Goal: Information Seeking & Learning: Learn about a topic

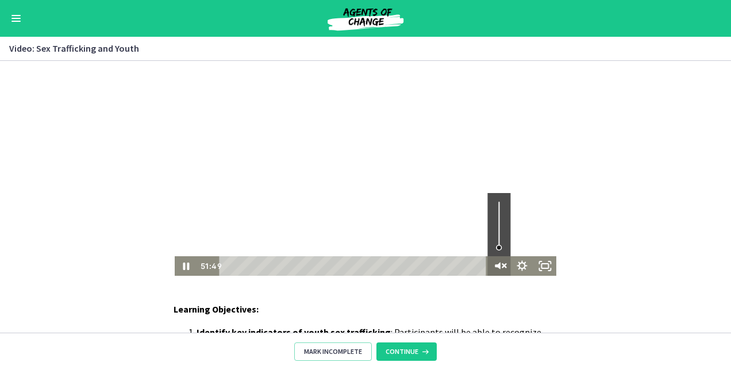
click at [495, 266] on icon "Unmute" at bounding box center [498, 266] width 6 height 7
click at [308, 295] on div "Learning Objectives: Identify key indicators of youth sex trafficking : Partici…" at bounding box center [365, 197] width 731 height 272
click at [517, 270] on icon "Show settings menu" at bounding box center [522, 267] width 28 height 24
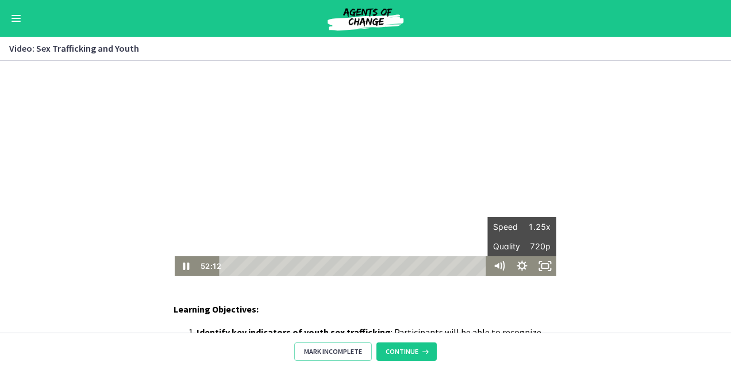
click at [535, 306] on p "Learning Objectives:" at bounding box center [366, 309] width 384 height 14
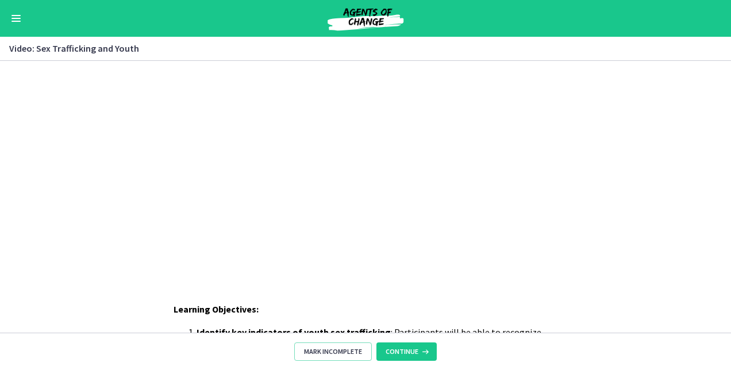
drag, startPoint x: 726, startPoint y: 159, endPoint x: 701, endPoint y: 24, distance: 136.8
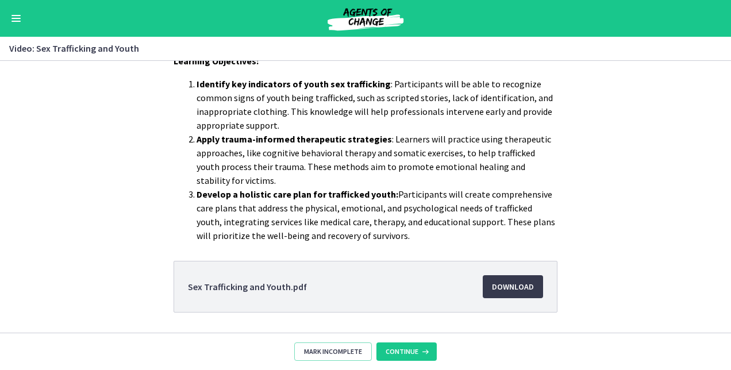
scroll to position [283, 0]
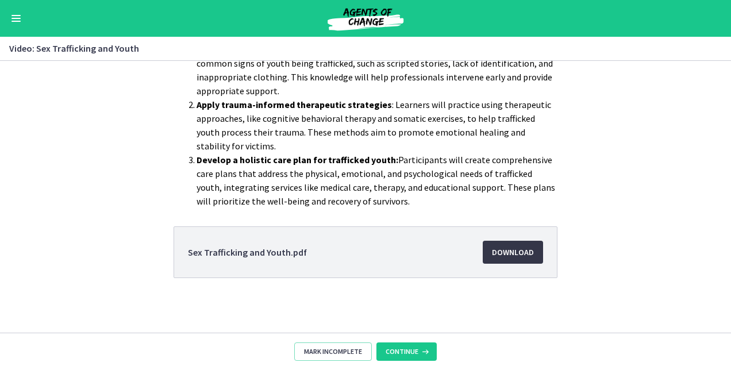
click at [509, 253] on span "Download Opens in a new window" at bounding box center [513, 252] width 42 height 14
click at [407, 348] on span "Continue" at bounding box center [402, 351] width 33 height 9
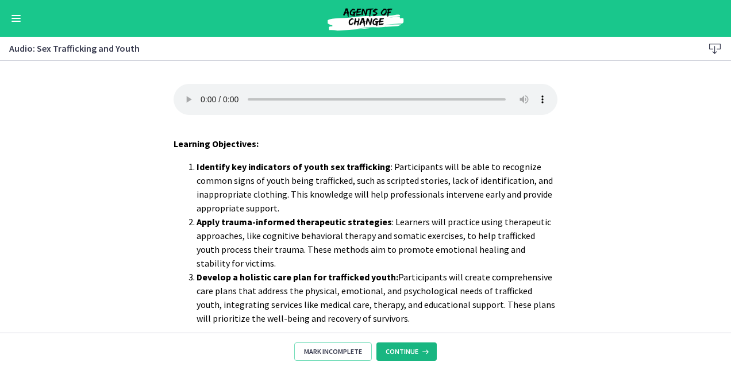
click at [407, 348] on span "Continue" at bounding box center [402, 351] width 33 height 9
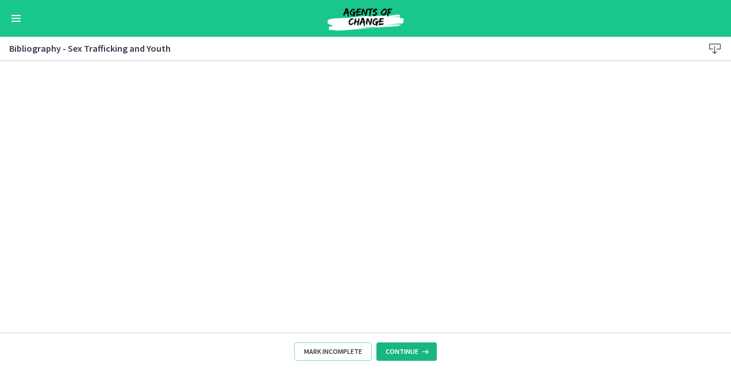
click at [407, 348] on span "Continue" at bounding box center [402, 351] width 33 height 9
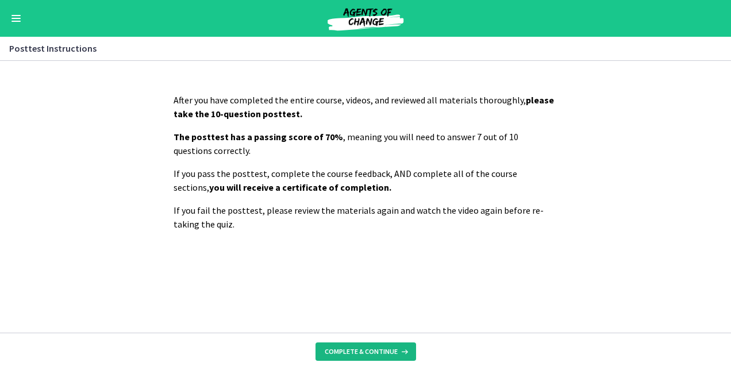
click at [407, 348] on icon at bounding box center [403, 351] width 11 height 9
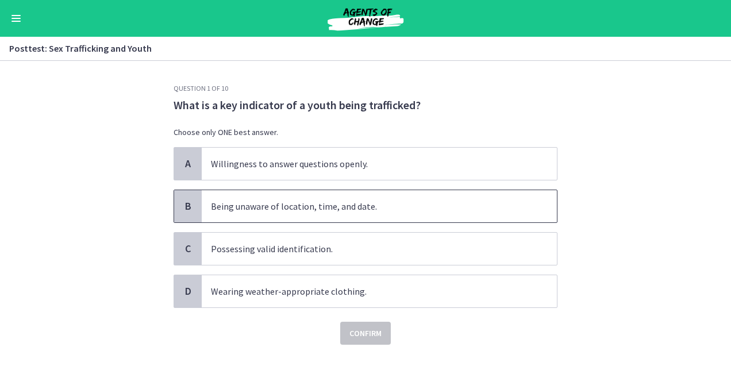
click at [216, 206] on span "Being unaware of location, time, and date." at bounding box center [379, 206] width 355 height 32
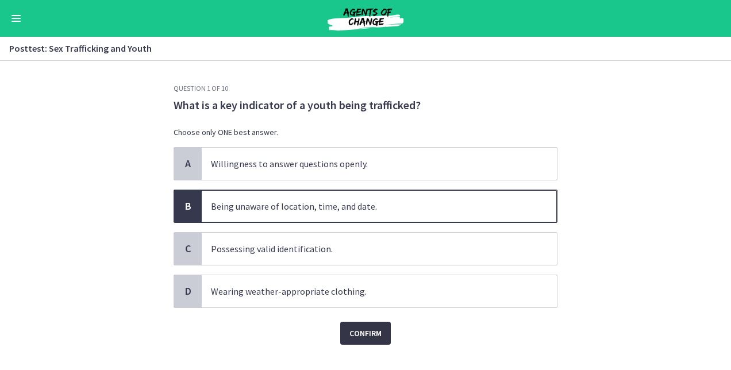
click at [362, 322] on button "Confirm" at bounding box center [365, 333] width 51 height 23
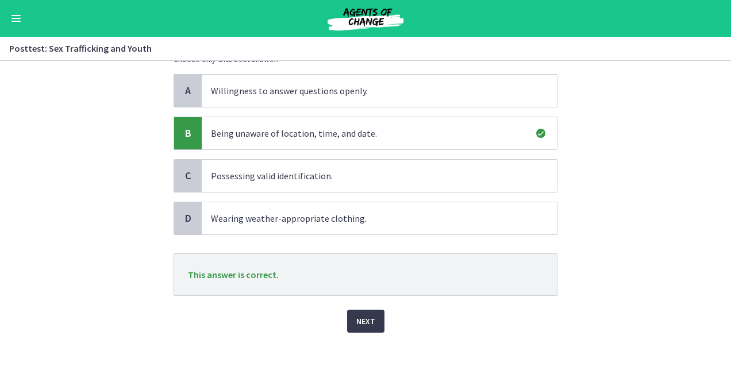
scroll to position [79, 0]
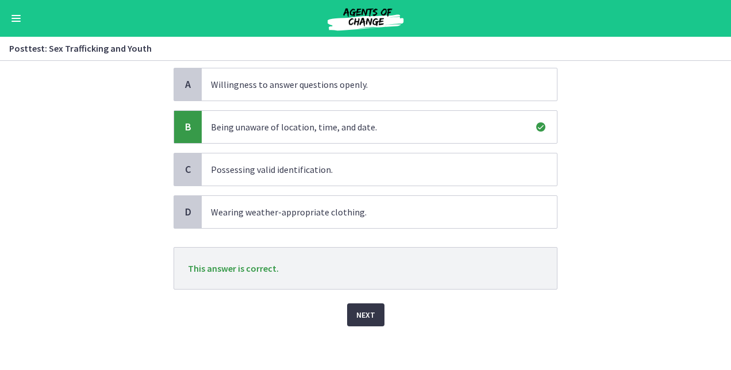
click at [356, 308] on span "Next" at bounding box center [365, 315] width 19 height 14
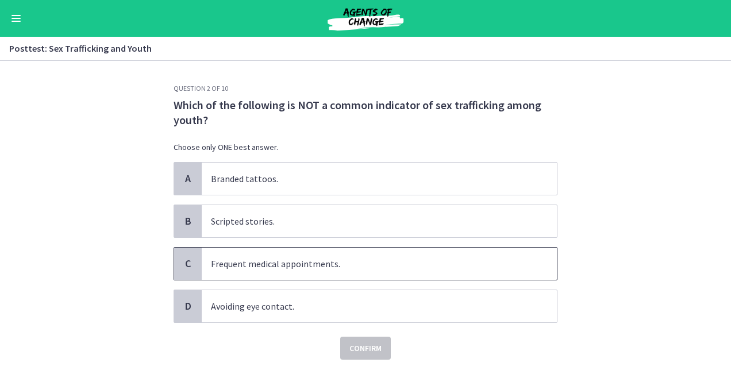
click at [222, 269] on span "Frequent medical appointments." at bounding box center [379, 264] width 355 height 32
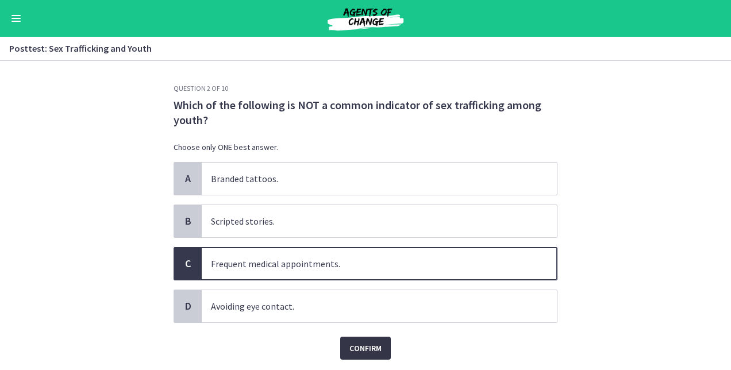
click at [356, 346] on span "Confirm" at bounding box center [365, 348] width 32 height 14
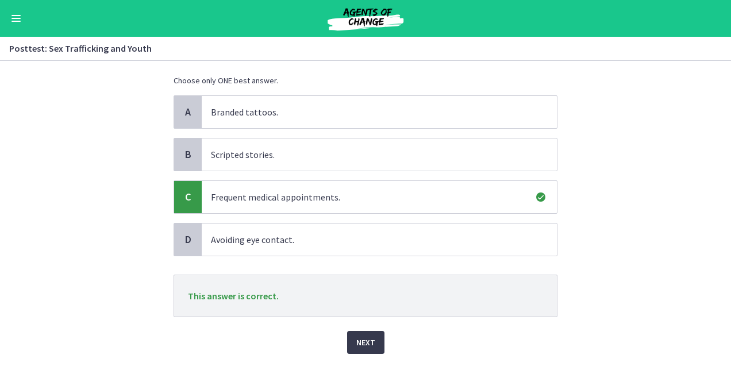
scroll to position [87, 0]
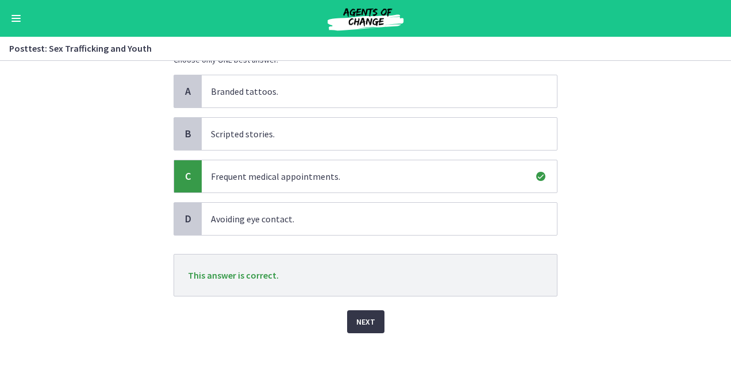
click at [366, 318] on span "Next" at bounding box center [365, 322] width 19 height 14
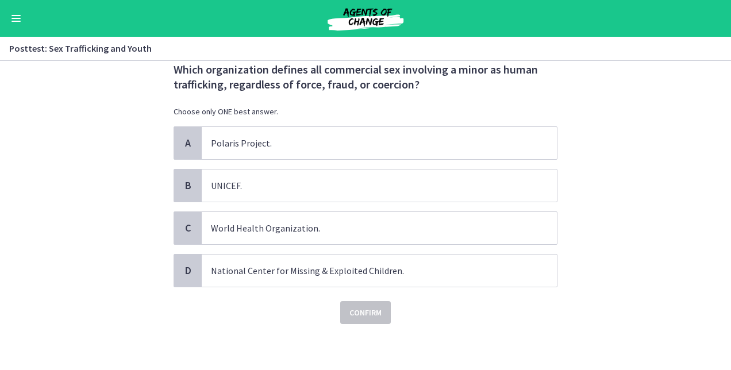
scroll to position [0, 0]
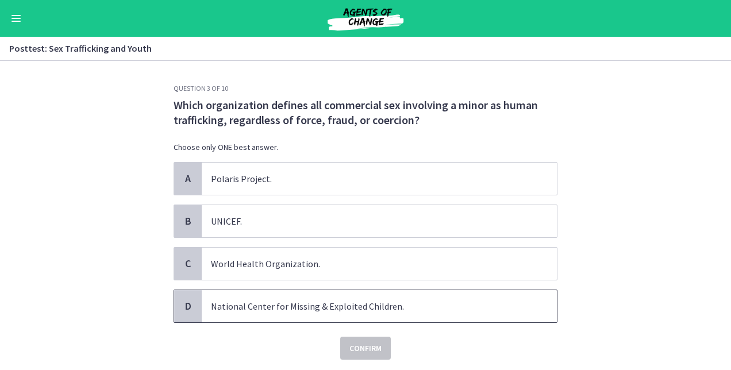
click at [297, 298] on span "National Center for Missing & Exploited Children." at bounding box center [379, 306] width 355 height 32
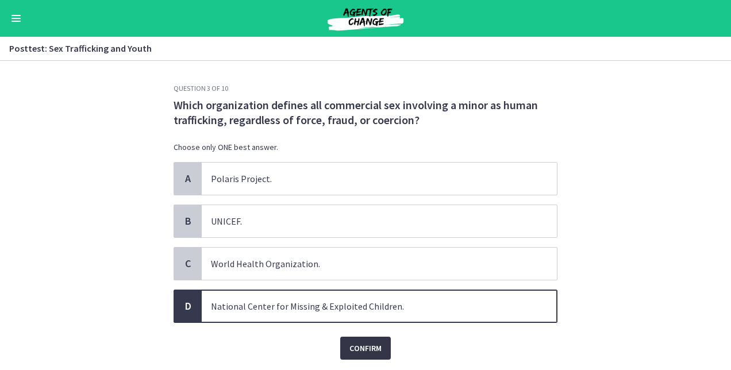
click at [356, 341] on span "Confirm" at bounding box center [365, 348] width 32 height 14
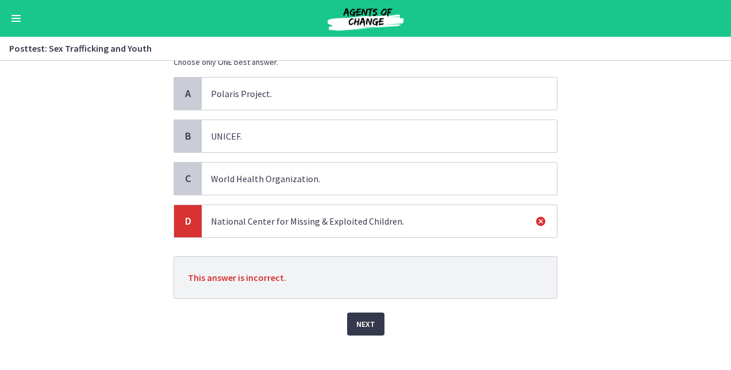
scroll to position [94, 0]
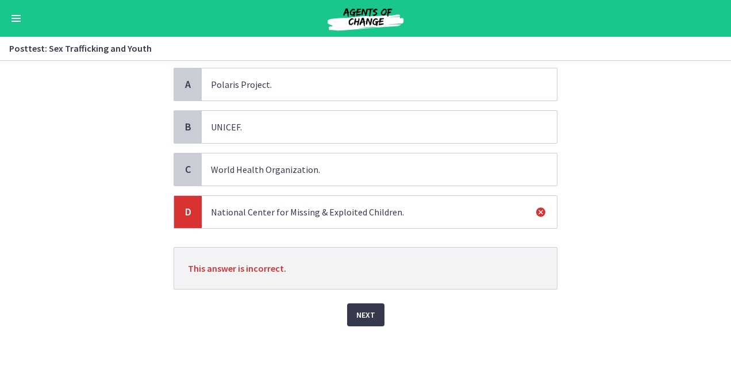
click at [244, 76] on span "Polaris Project." at bounding box center [379, 84] width 355 height 32
click at [362, 309] on span "Next" at bounding box center [365, 315] width 19 height 14
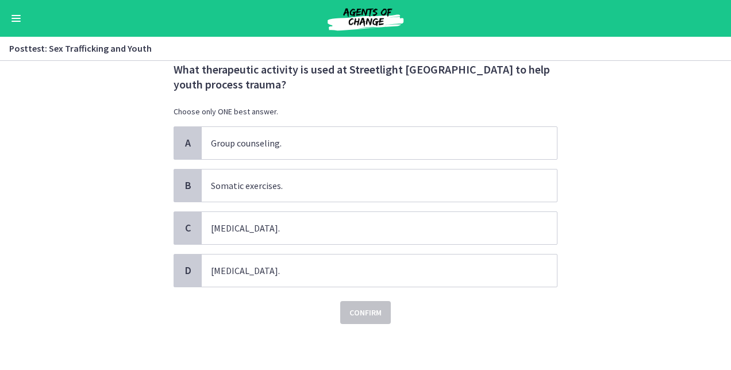
scroll to position [0, 0]
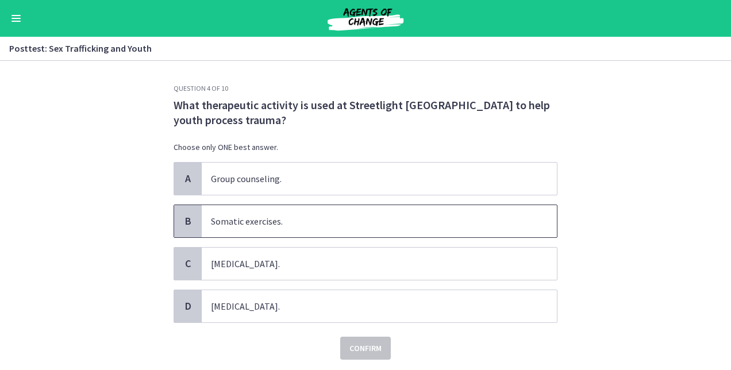
click at [191, 221] on div "B" at bounding box center [188, 221] width 28 height 32
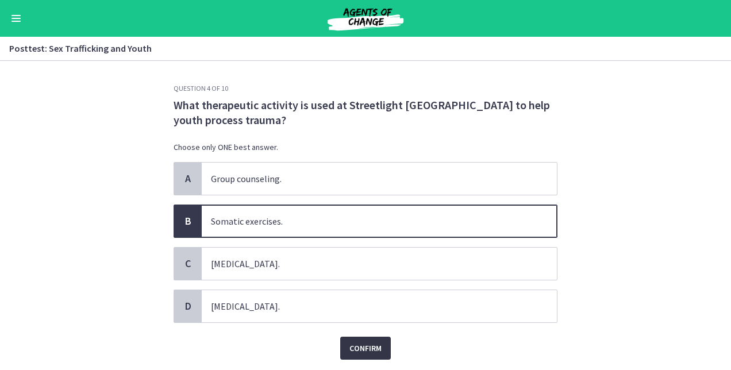
click at [364, 346] on span "Confirm" at bounding box center [365, 348] width 32 height 14
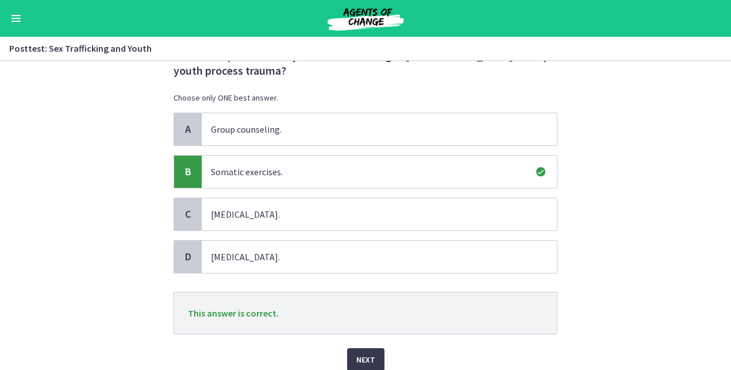
scroll to position [94, 0]
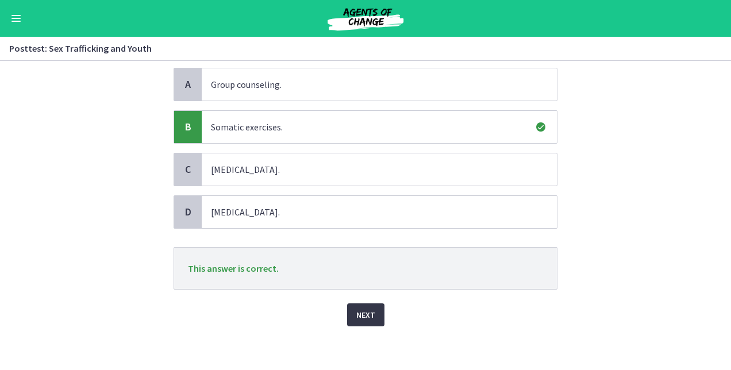
click at [369, 309] on span "Next" at bounding box center [365, 315] width 19 height 14
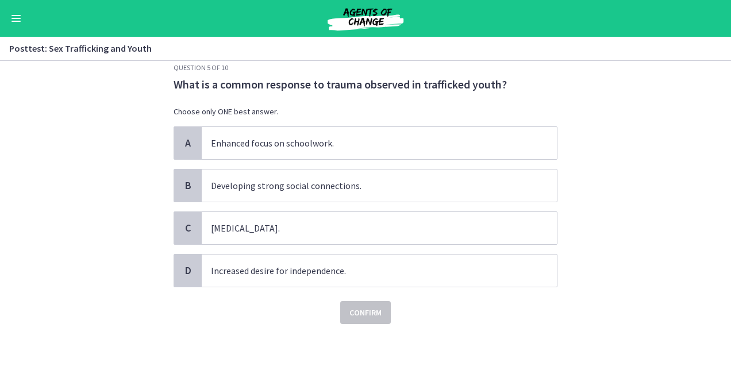
scroll to position [0, 0]
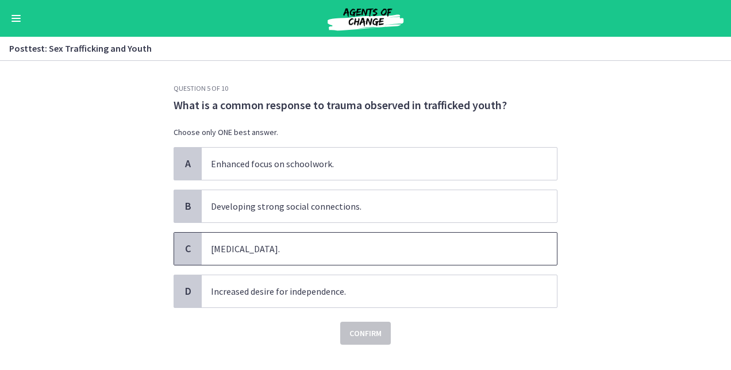
click at [255, 255] on span "Hypersexuality." at bounding box center [379, 249] width 355 height 32
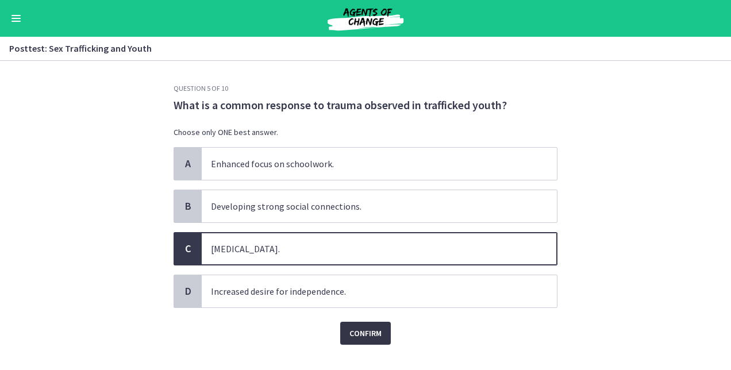
click at [354, 331] on span "Confirm" at bounding box center [365, 333] width 32 height 14
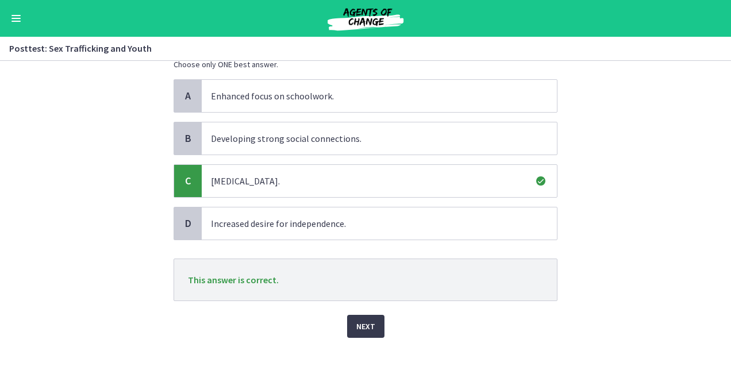
scroll to position [79, 0]
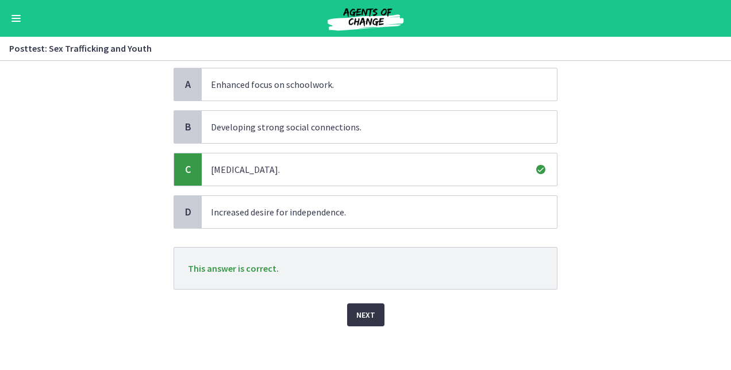
click at [365, 308] on span "Next" at bounding box center [365, 315] width 19 height 14
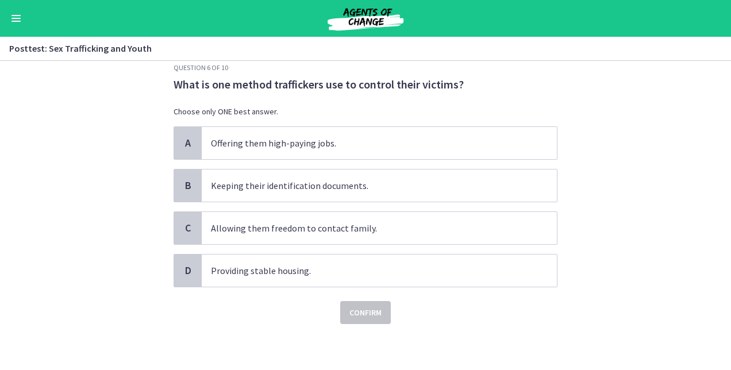
scroll to position [0, 0]
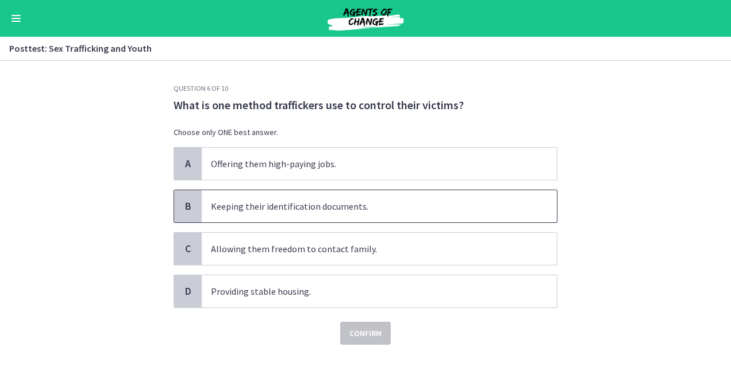
click at [266, 210] on span "Keeping their identification documents." at bounding box center [379, 206] width 355 height 32
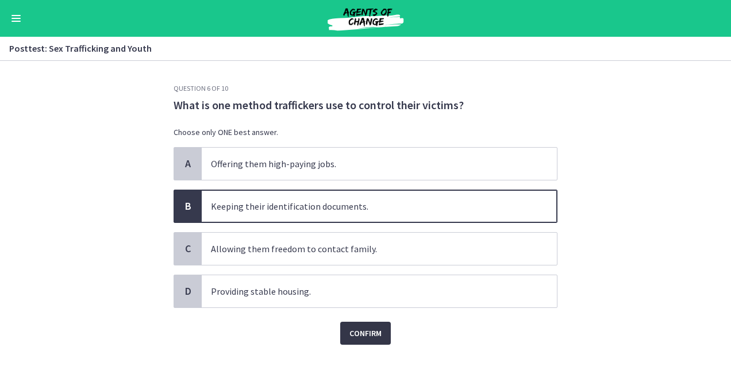
click at [354, 336] on span "Confirm" at bounding box center [365, 333] width 32 height 14
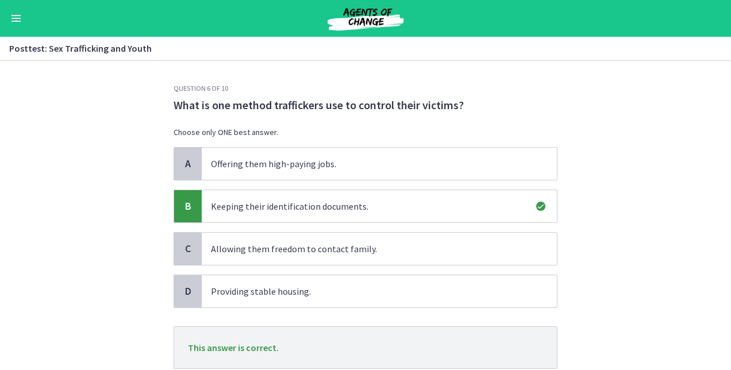
scroll to position [79, 0]
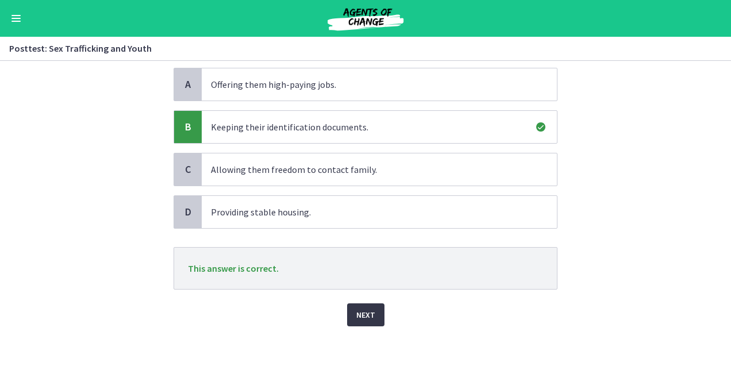
click at [363, 308] on span "Next" at bounding box center [365, 315] width 19 height 14
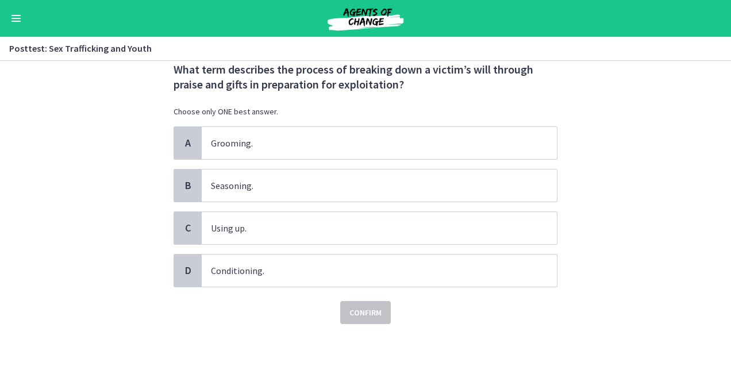
scroll to position [0, 0]
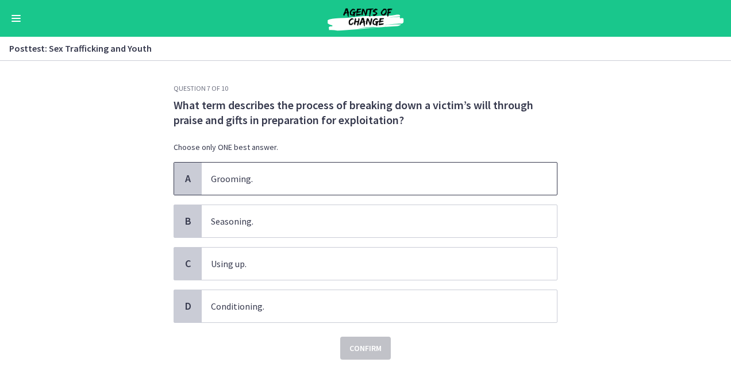
click at [202, 180] on span "Grooming." at bounding box center [379, 179] width 355 height 32
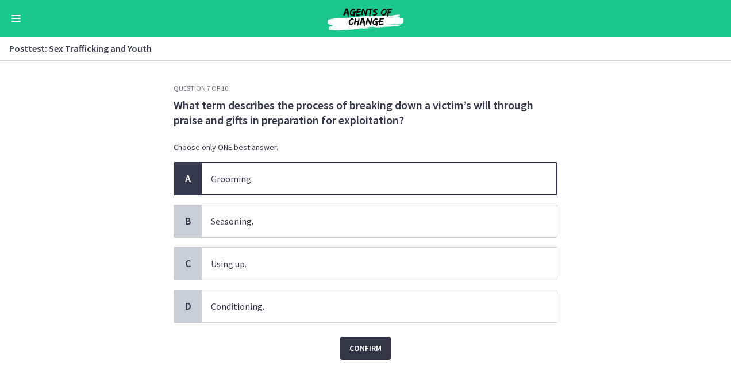
click at [361, 347] on span "Confirm" at bounding box center [365, 348] width 32 height 14
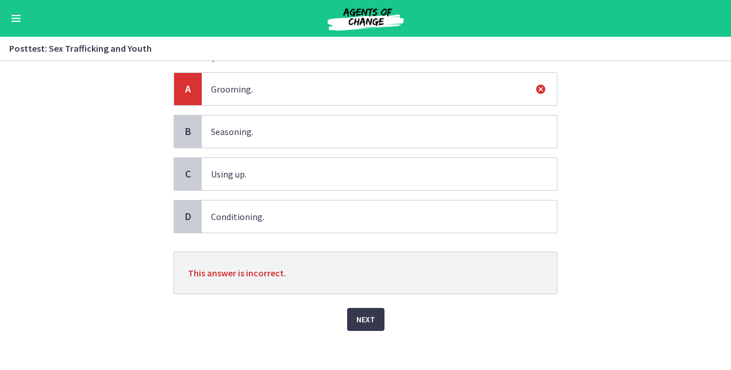
scroll to position [94, 0]
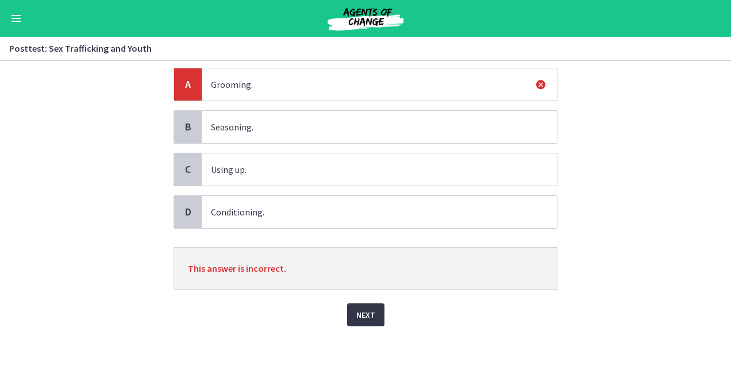
click at [363, 308] on span "Next" at bounding box center [365, 315] width 19 height 14
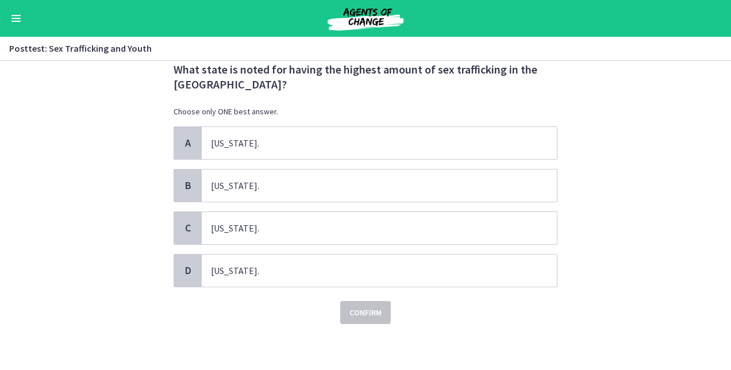
scroll to position [0, 0]
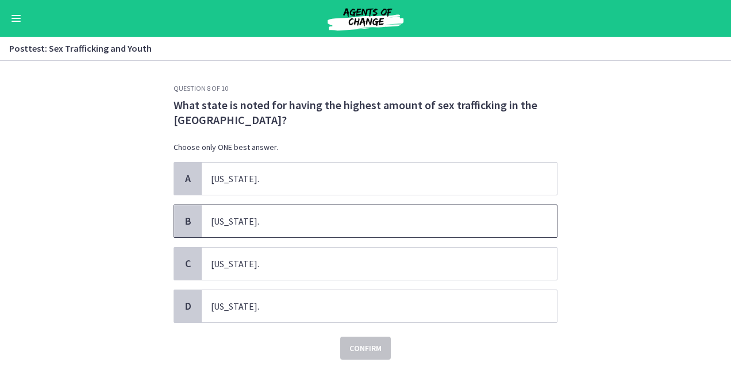
click at [221, 217] on span "Nevada." at bounding box center [379, 221] width 355 height 32
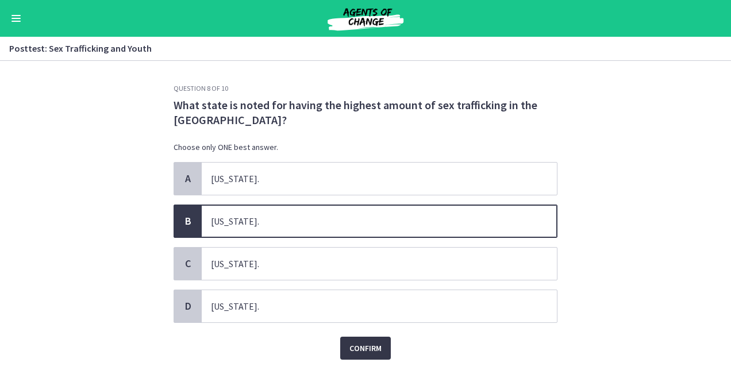
click at [368, 345] on span "Confirm" at bounding box center [365, 348] width 32 height 14
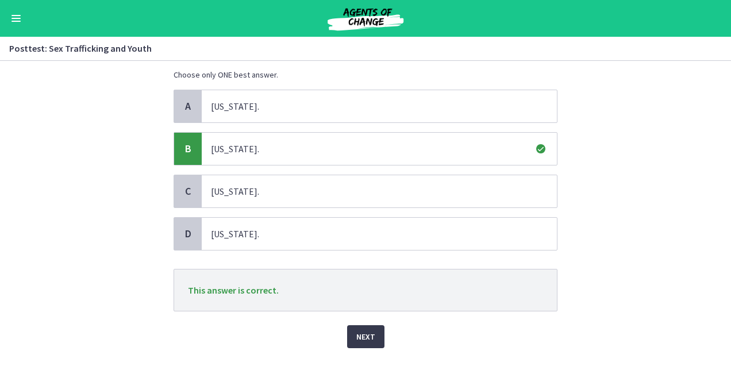
scroll to position [94, 0]
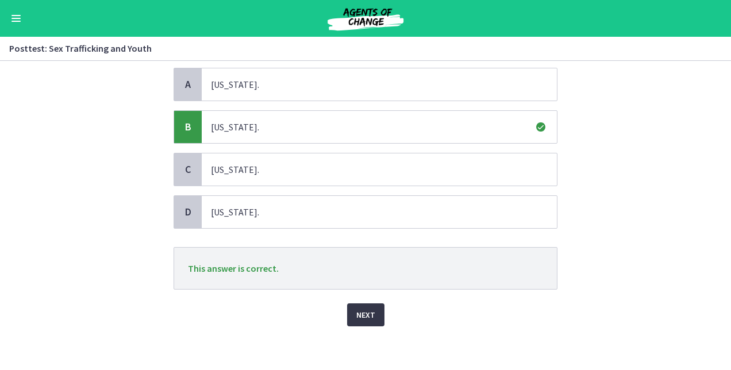
click at [359, 308] on span "Next" at bounding box center [365, 315] width 19 height 14
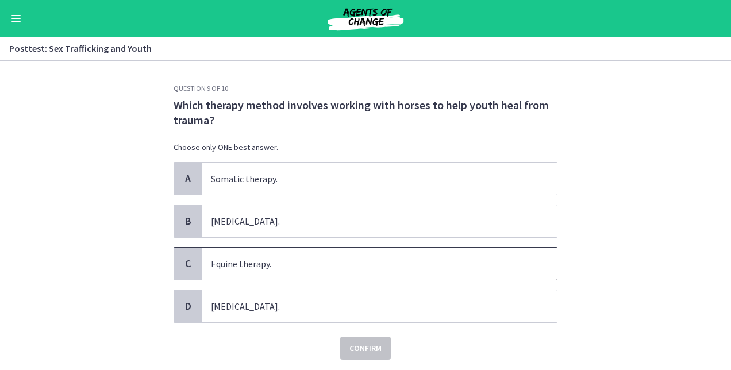
click at [248, 260] on span "Equine therapy." at bounding box center [379, 264] width 355 height 32
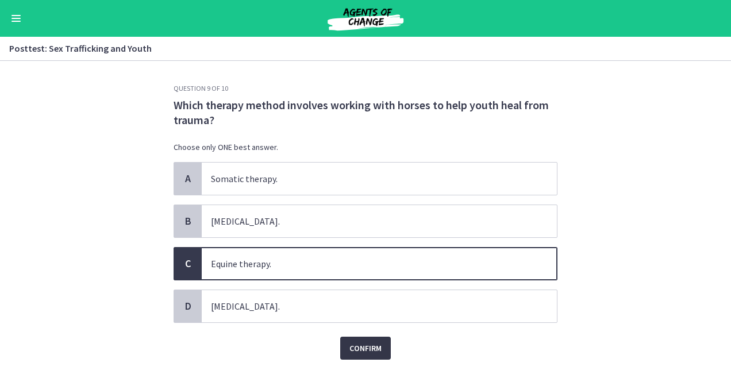
click at [355, 342] on span "Confirm" at bounding box center [365, 348] width 32 height 14
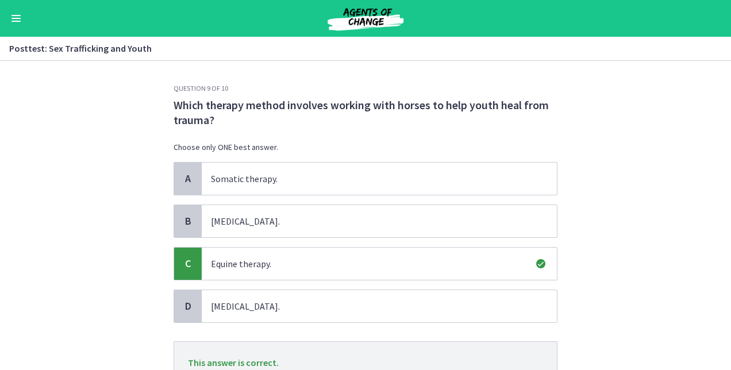
scroll to position [94, 0]
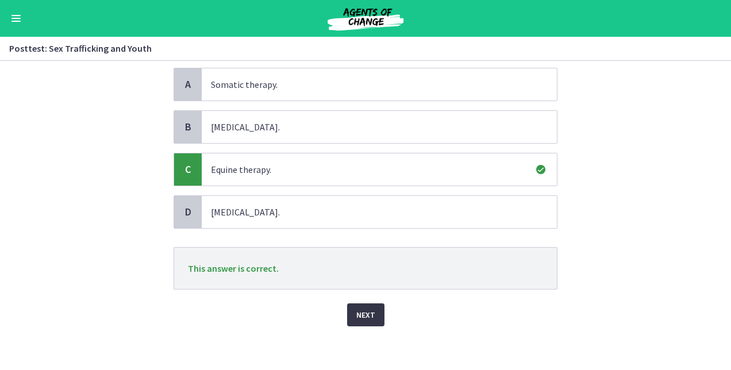
click at [364, 312] on span "Next" at bounding box center [365, 315] width 19 height 14
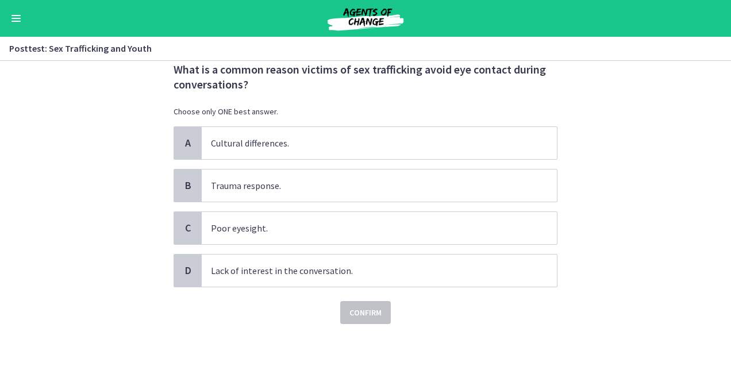
scroll to position [0, 0]
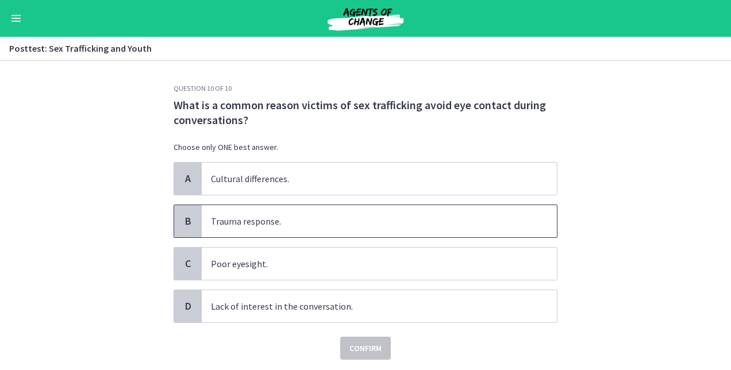
click at [256, 222] on span "Trauma response." at bounding box center [379, 221] width 355 height 32
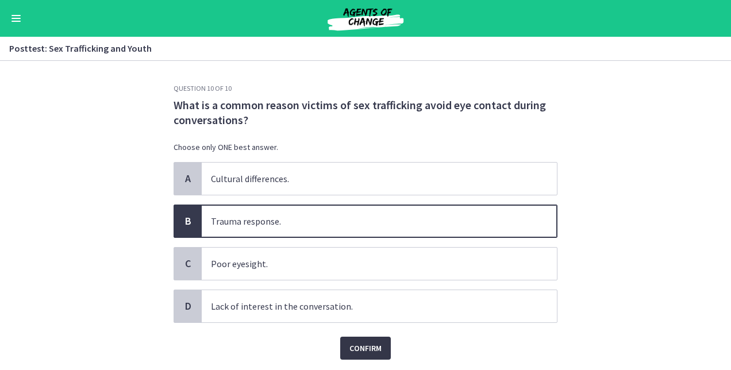
click at [355, 346] on span "Confirm" at bounding box center [365, 348] width 32 height 14
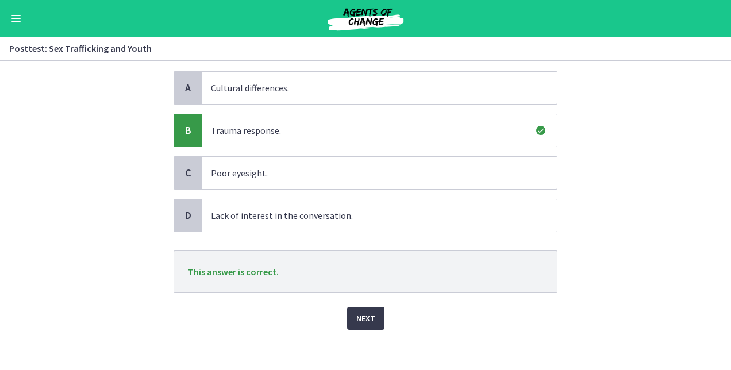
scroll to position [94, 0]
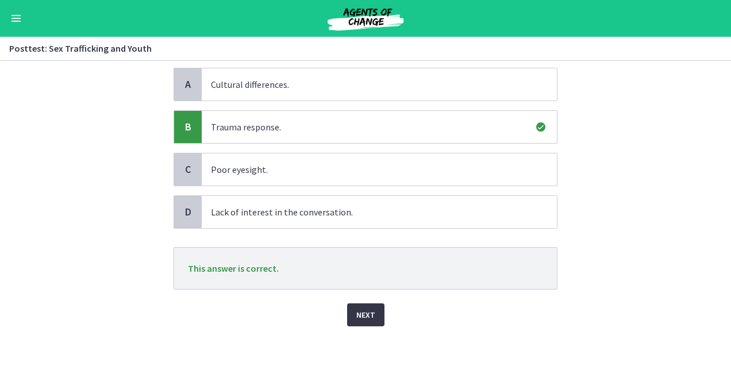
click at [367, 313] on span "Next" at bounding box center [365, 315] width 19 height 14
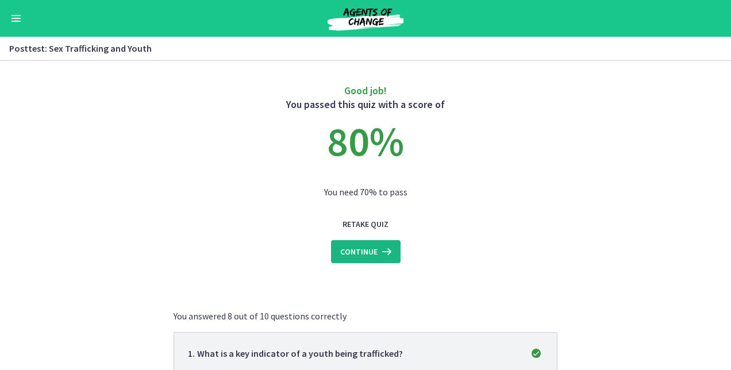
click at [359, 253] on span "Continue" at bounding box center [358, 252] width 37 height 14
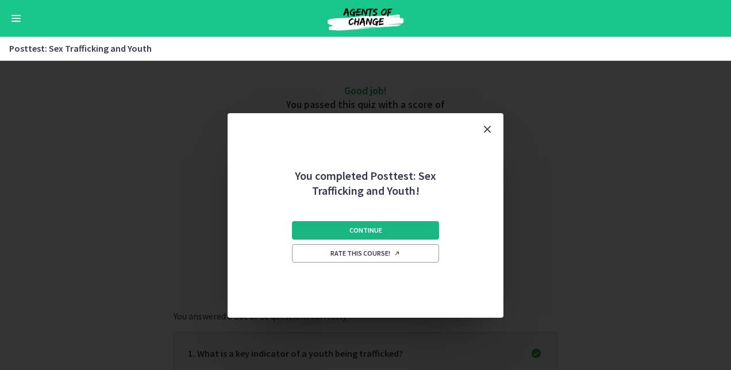
click at [349, 230] on button "Continue" at bounding box center [365, 230] width 147 height 18
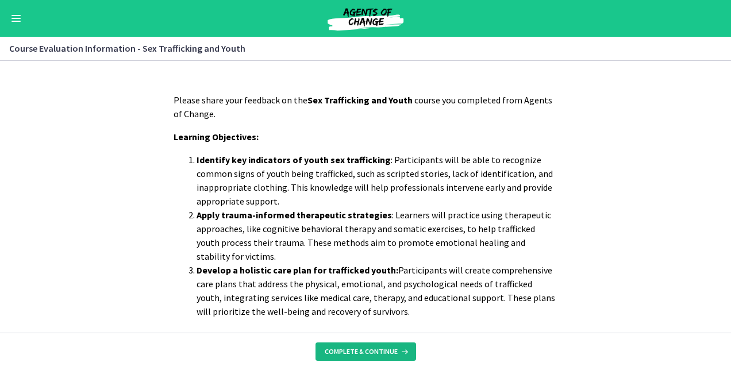
click at [370, 350] on span "Complete & continue" at bounding box center [361, 351] width 73 height 9
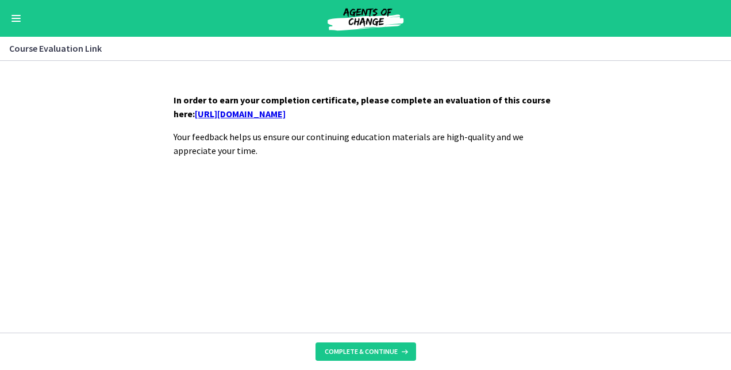
click at [271, 110] on link "https://forms.gle/CKV7yynm9rQyS46CA" at bounding box center [240, 113] width 91 height 11
click at [377, 347] on button "Complete & continue" at bounding box center [366, 352] width 101 height 18
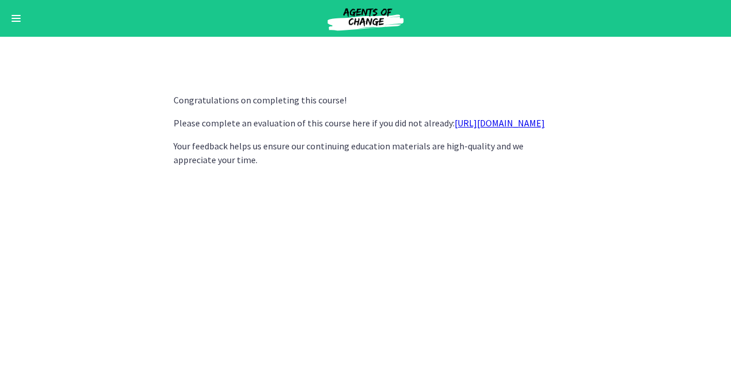
click at [17, 18] on span "Enable menu" at bounding box center [15, 18] width 9 height 1
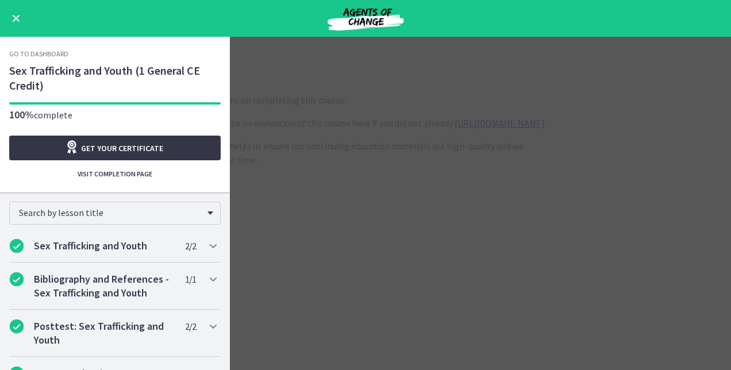
click at [107, 145] on span "Get your certificate" at bounding box center [122, 148] width 82 height 14
click at [20, 16] on button "Enable menu" at bounding box center [16, 18] width 14 height 14
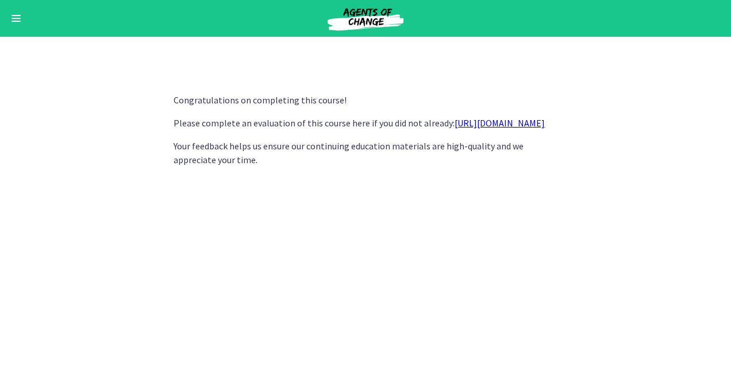
click at [10, 16] on button "Enable menu" at bounding box center [16, 18] width 14 height 14
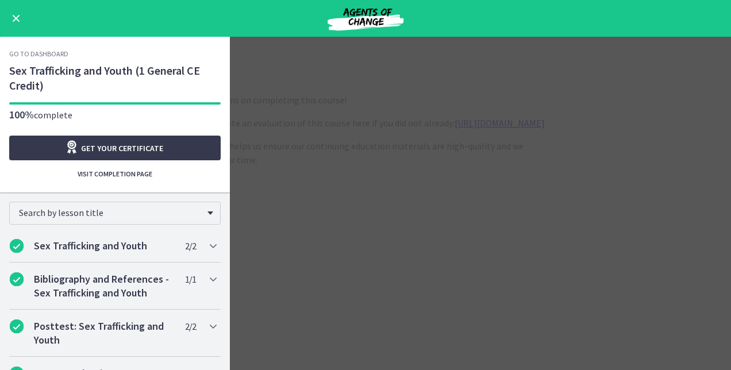
click at [16, 18] on span "Enable menu" at bounding box center [16, 18] width 7 height 7
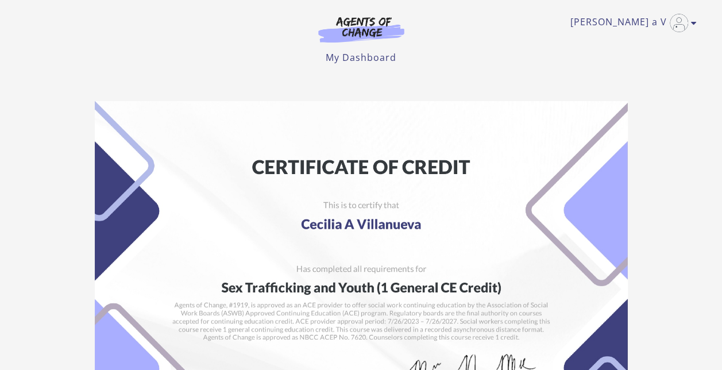
drag, startPoint x: 731, startPoint y: 3, endPoint x: 412, endPoint y: 159, distance: 354.7
click at [412, 159] on img at bounding box center [361, 289] width 533 height 376
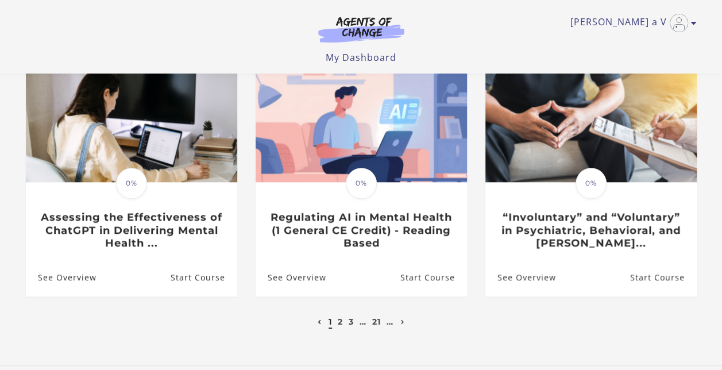
scroll to position [367, 0]
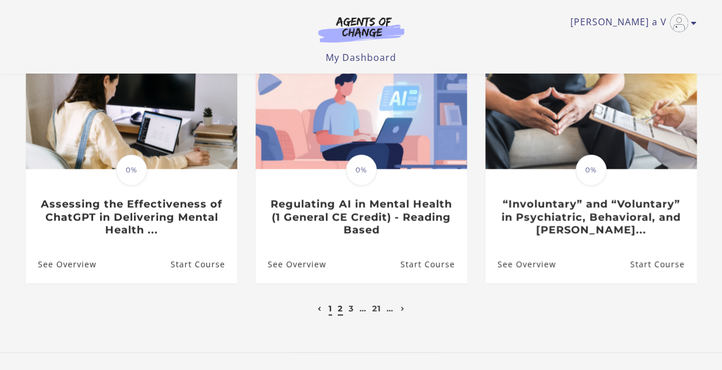
click at [338, 310] on link "2" at bounding box center [340, 308] width 5 height 10
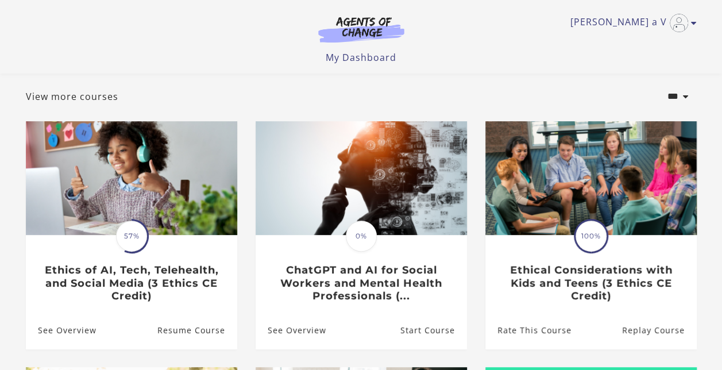
scroll to position [63, 0]
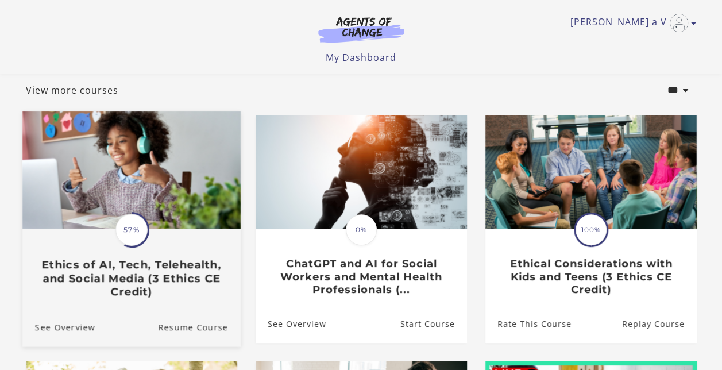
click at [176, 270] on h3 "Ethics of AI, Tech, Telehealth, and Social Media (3 Ethics CE Credit)" at bounding box center [130, 278] width 193 height 40
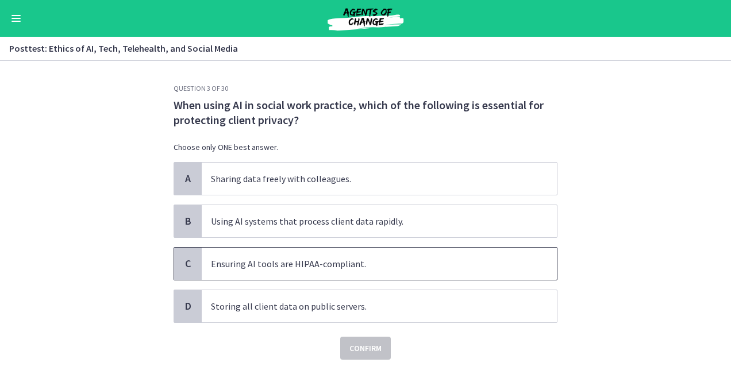
click at [261, 255] on span "Ensuring AI tools are HIPAA-compliant." at bounding box center [379, 264] width 355 height 32
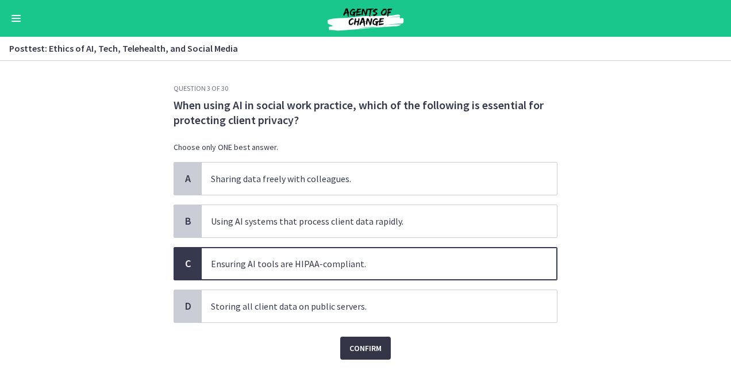
click at [359, 337] on button "Confirm" at bounding box center [365, 348] width 51 height 23
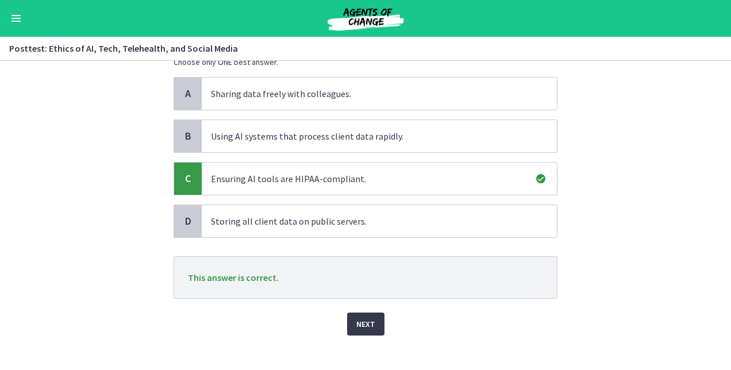
scroll to position [94, 0]
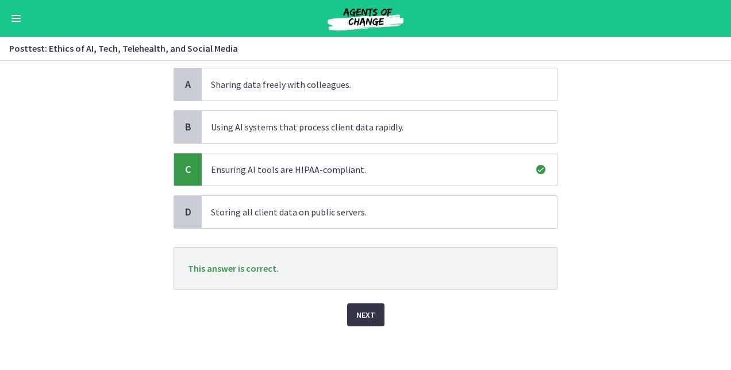
click at [359, 310] on span "Next" at bounding box center [365, 315] width 19 height 14
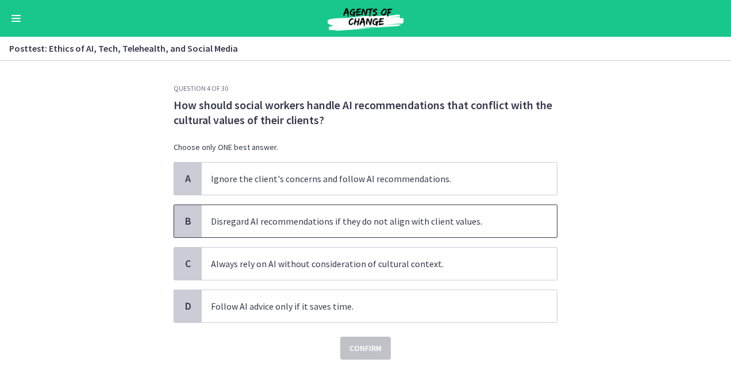
click at [337, 225] on span "Disregard AI recommendations if they do not align with client values." at bounding box center [379, 221] width 355 height 32
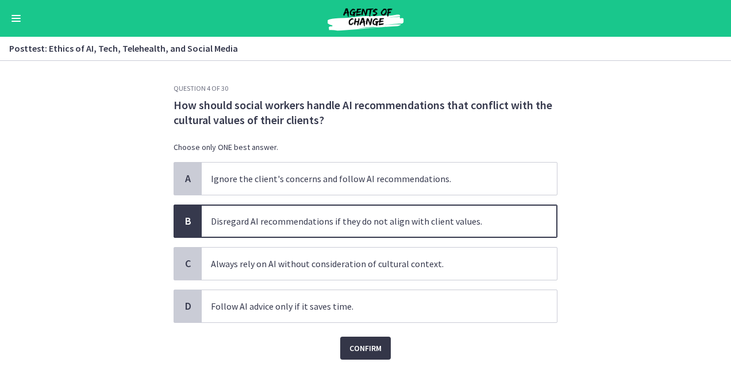
click at [353, 345] on span "Confirm" at bounding box center [365, 348] width 32 height 14
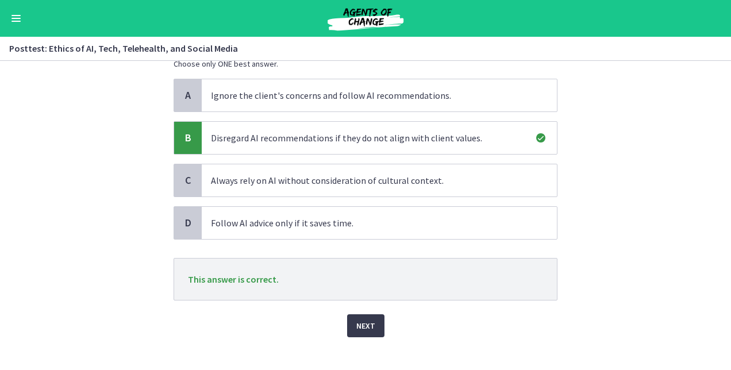
scroll to position [94, 0]
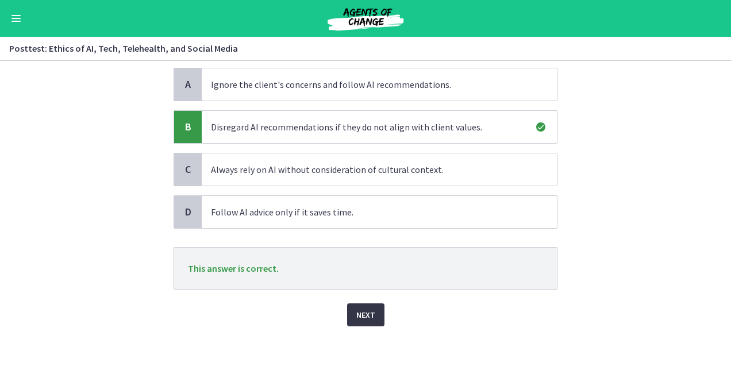
click at [356, 308] on span "Next" at bounding box center [365, 315] width 19 height 14
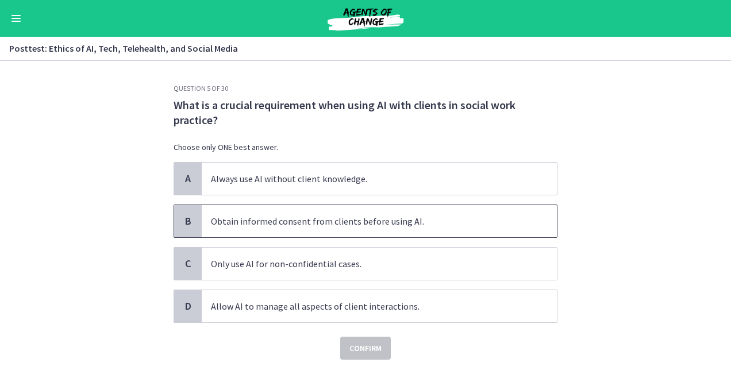
click at [322, 224] on span "Obtain informed consent from clients before using AI." at bounding box center [379, 221] width 355 height 32
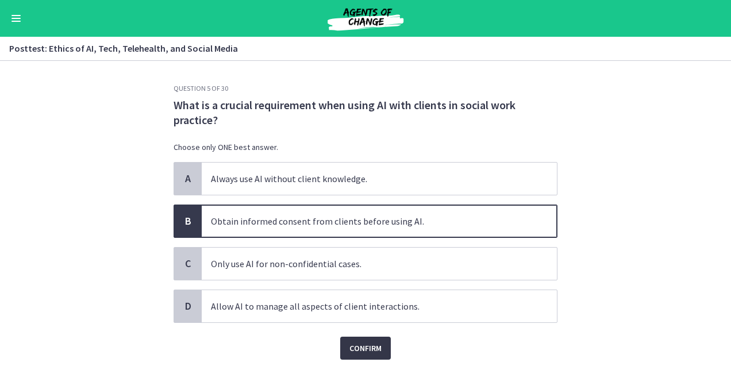
click at [363, 343] on span "Confirm" at bounding box center [365, 348] width 32 height 14
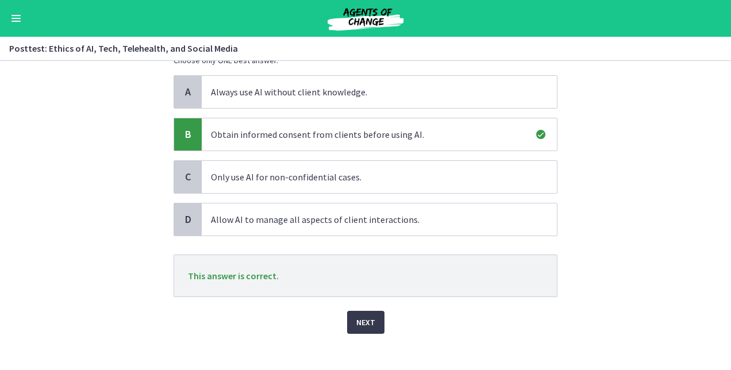
scroll to position [94, 0]
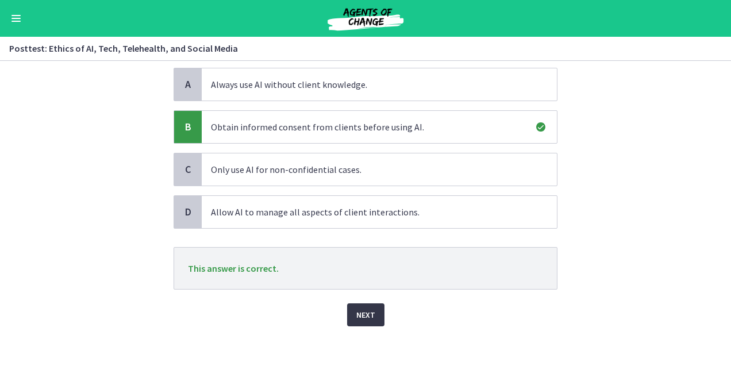
click at [368, 310] on span "Next" at bounding box center [365, 315] width 19 height 14
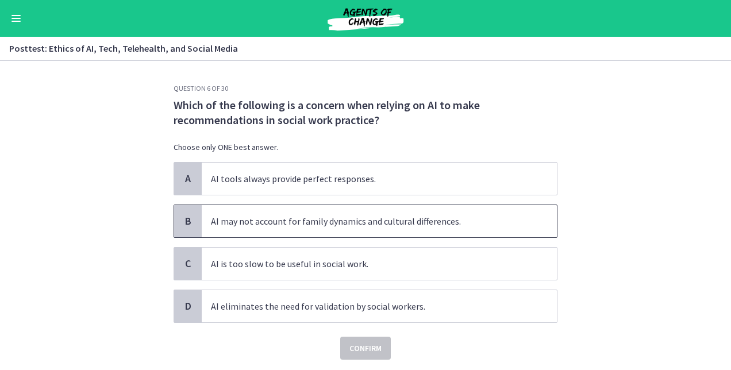
click at [375, 222] on span "AI may not account for family dynamics and cultural differences." at bounding box center [379, 221] width 355 height 32
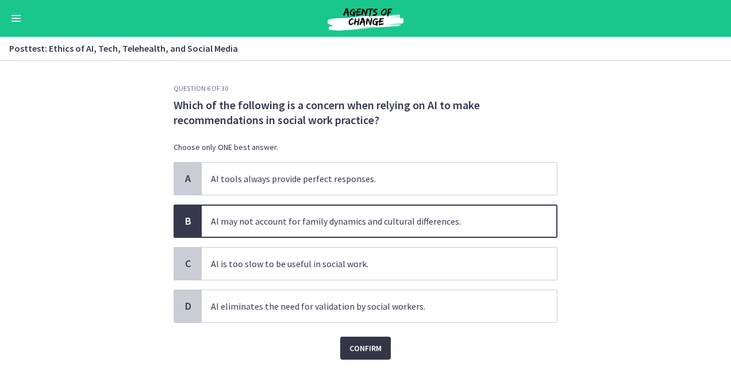
click at [357, 350] on span "Confirm" at bounding box center [365, 348] width 32 height 14
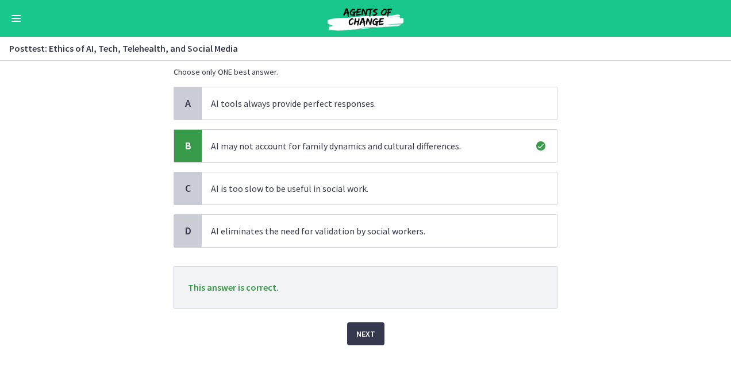
scroll to position [94, 0]
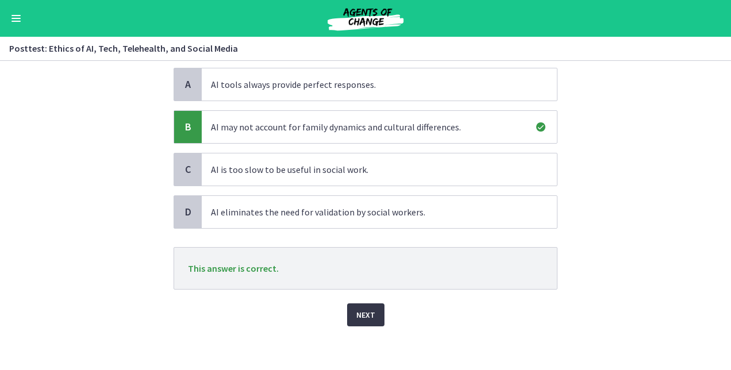
click at [367, 309] on span "Next" at bounding box center [365, 315] width 19 height 14
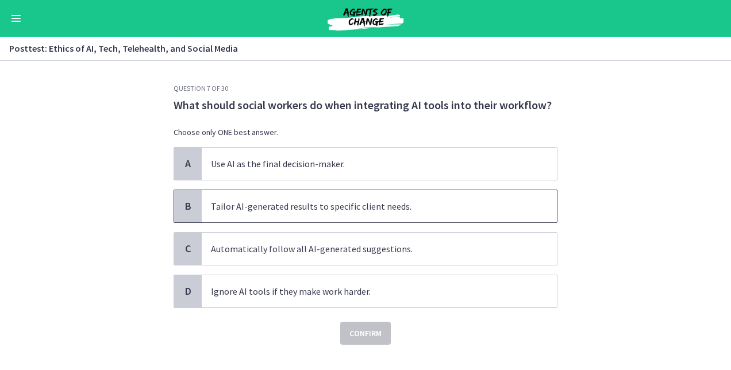
click at [360, 207] on span "Tailor AI-generated results to specific client needs." at bounding box center [379, 206] width 355 height 32
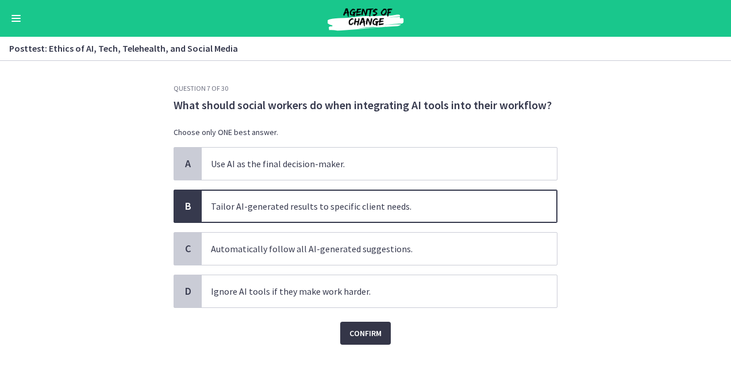
click at [356, 329] on span "Confirm" at bounding box center [365, 333] width 32 height 14
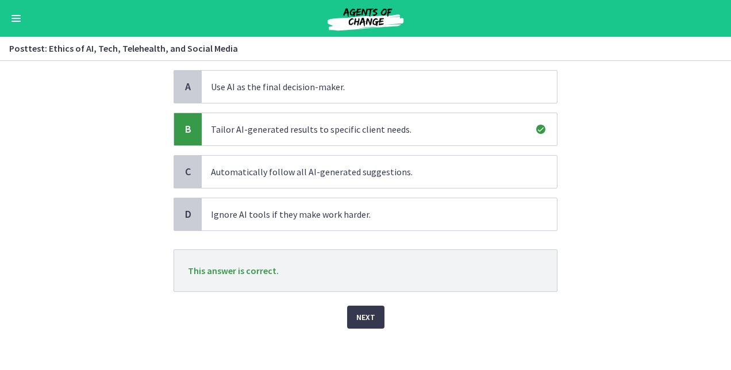
scroll to position [79, 0]
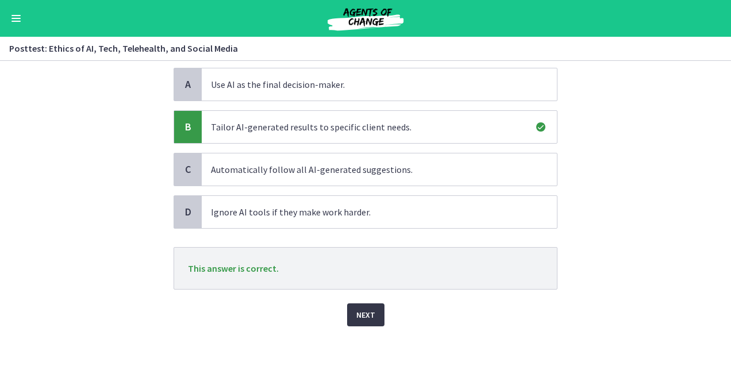
click at [356, 308] on span "Next" at bounding box center [365, 315] width 19 height 14
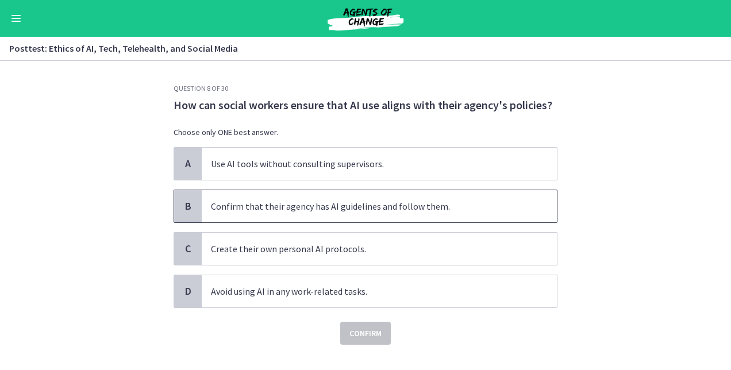
click at [353, 206] on span "Confirm that their agency has AI guidelines and follow them." at bounding box center [379, 206] width 355 height 32
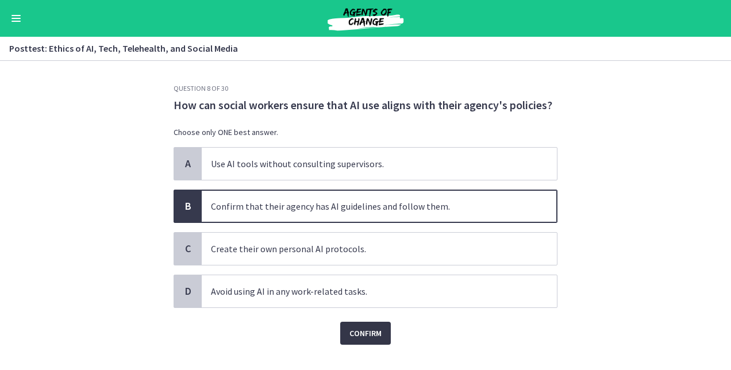
click at [357, 331] on span "Confirm" at bounding box center [365, 333] width 32 height 14
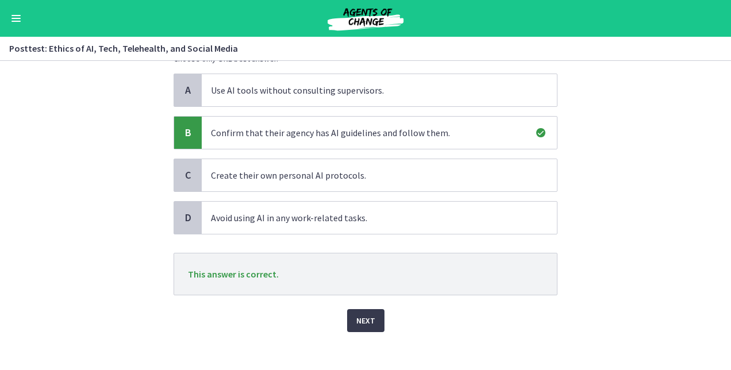
scroll to position [79, 0]
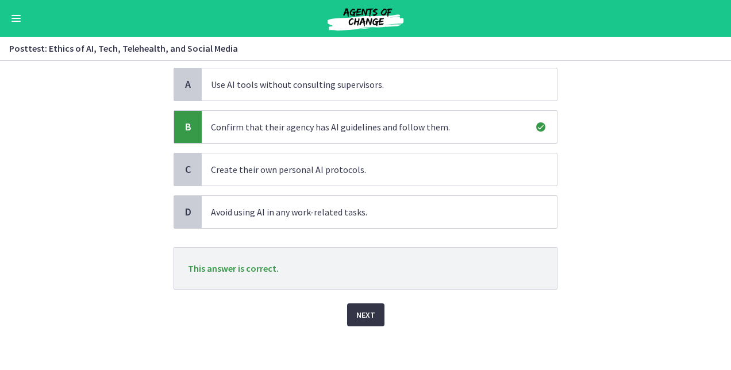
click at [362, 315] on span "Next" at bounding box center [365, 315] width 19 height 14
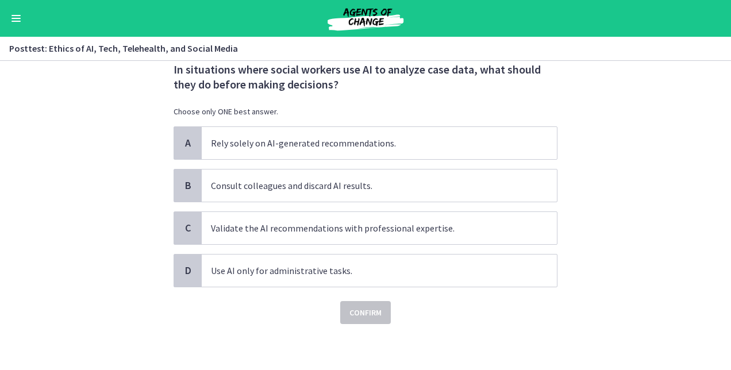
scroll to position [0, 0]
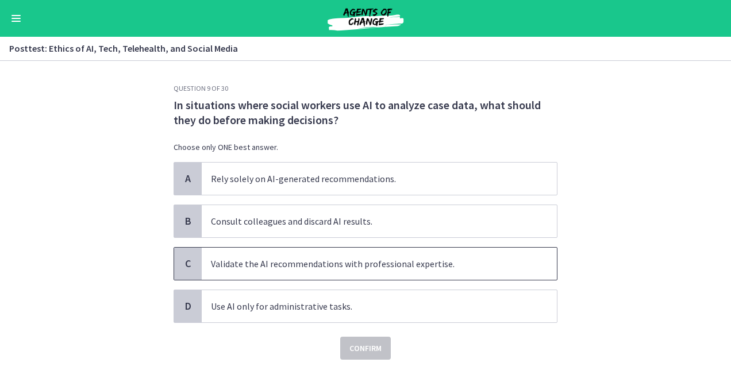
click at [366, 269] on span "Validate the AI recommendations with professional expertise." at bounding box center [379, 264] width 355 height 32
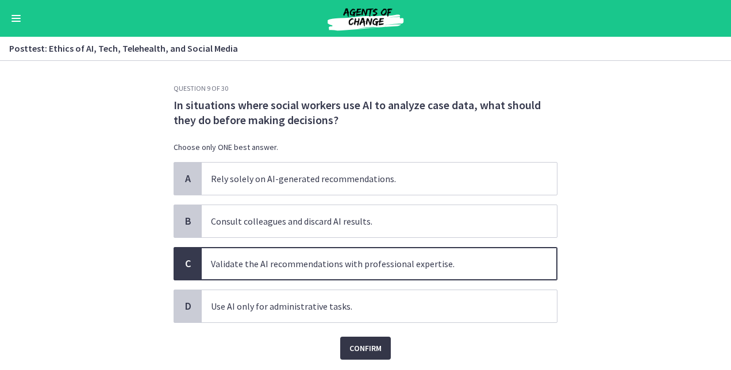
click at [355, 341] on span "Confirm" at bounding box center [365, 348] width 32 height 14
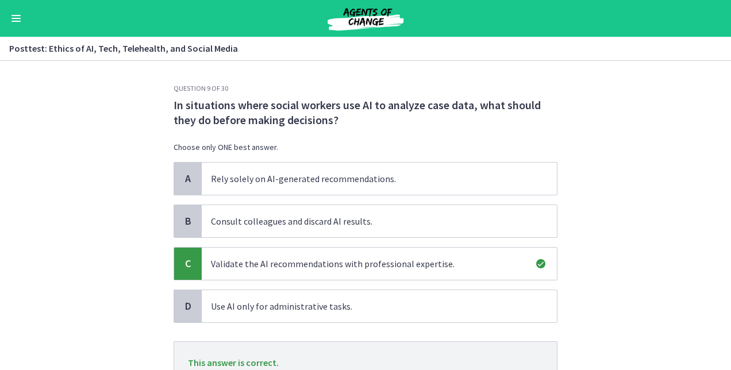
scroll to position [94, 0]
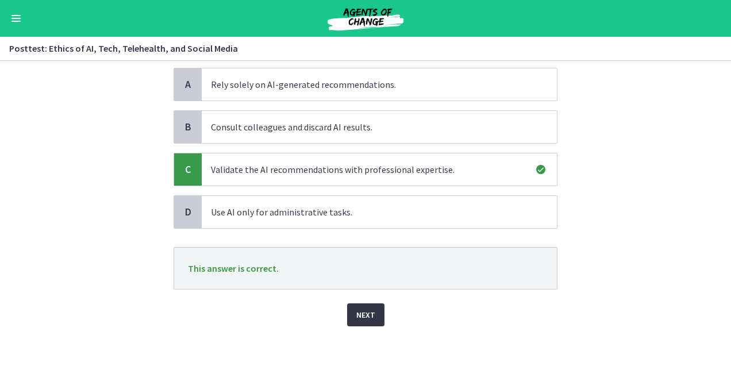
click at [361, 320] on button "Next" at bounding box center [365, 314] width 37 height 23
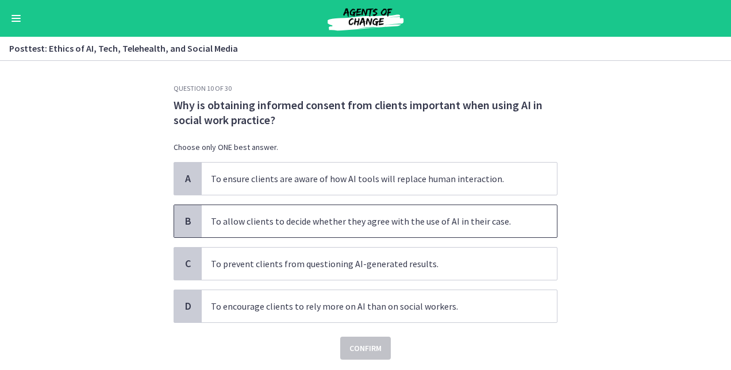
click at [418, 229] on span "To allow clients to decide whether they agree with the use of AI in their case." at bounding box center [379, 221] width 355 height 32
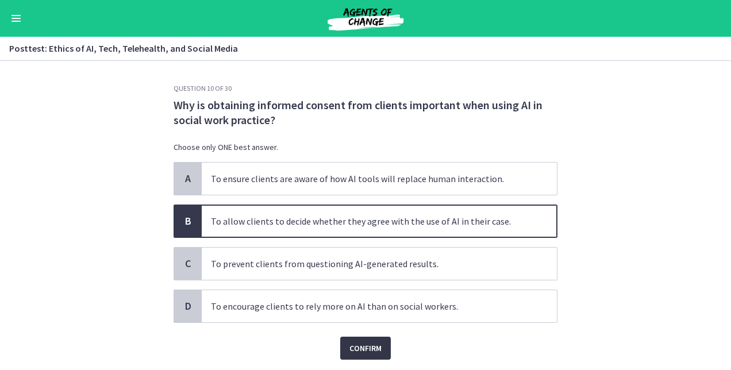
click at [362, 341] on span "Confirm" at bounding box center [365, 348] width 32 height 14
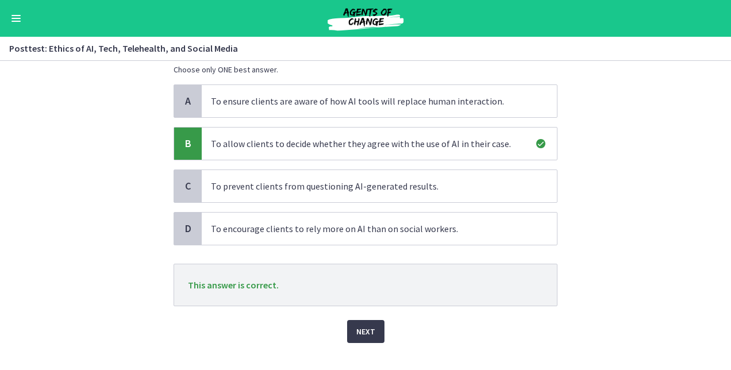
scroll to position [94, 0]
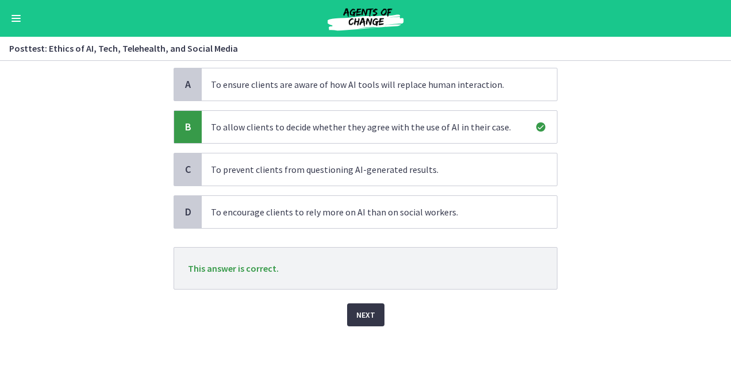
click at [368, 315] on span "Next" at bounding box center [365, 315] width 19 height 14
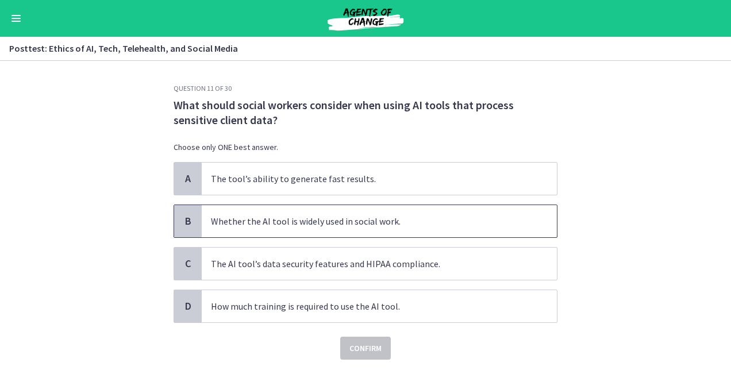
click at [357, 223] on span "Whether the AI tool is widely used in social work." at bounding box center [379, 221] width 355 height 32
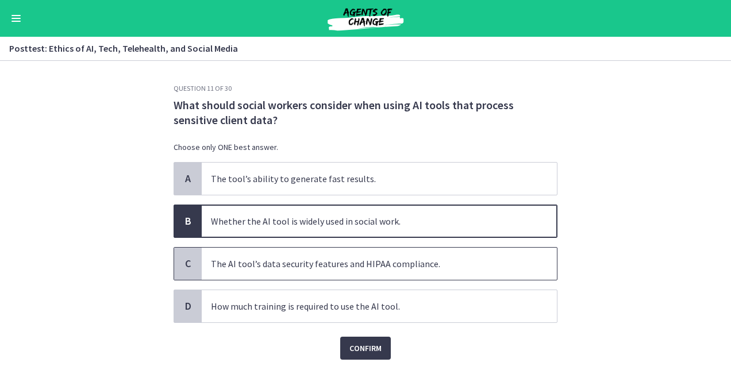
click at [367, 269] on span "The AI tool’s data security features and HIPAA compliance." at bounding box center [379, 264] width 355 height 32
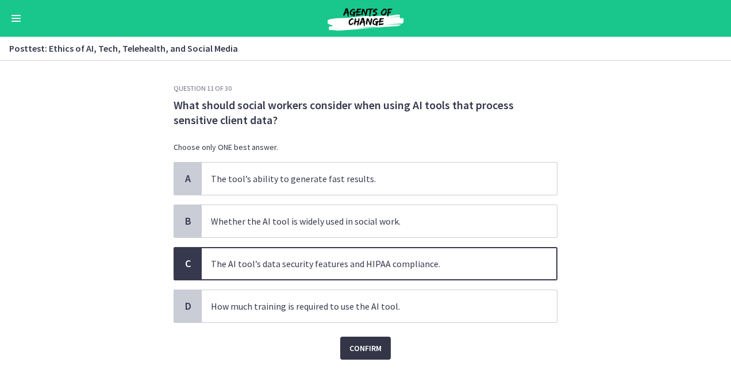
click at [352, 356] on button "Confirm" at bounding box center [365, 348] width 51 height 23
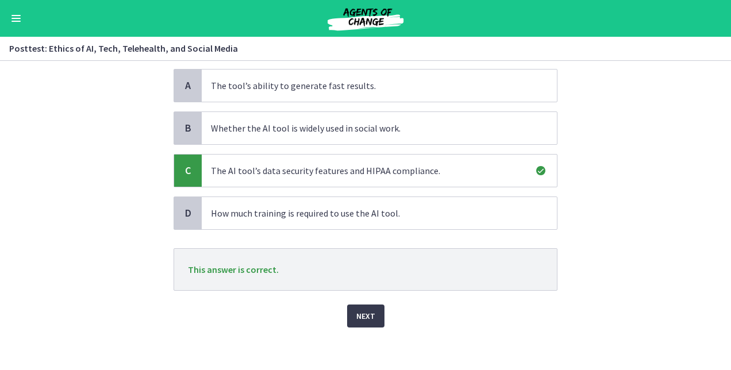
scroll to position [94, 0]
click at [366, 308] on span "Next" at bounding box center [365, 315] width 19 height 14
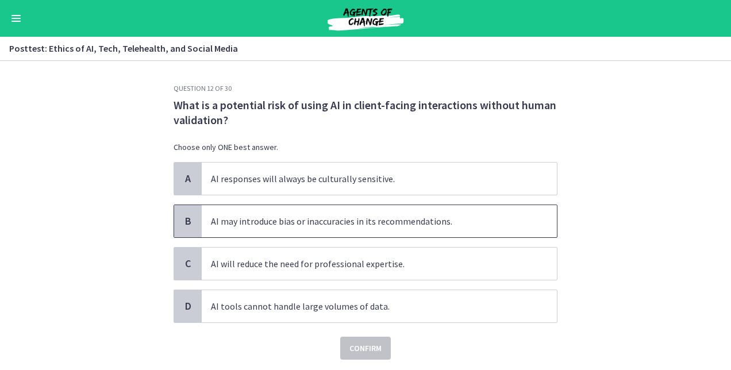
click at [362, 228] on span "AI may introduce bias or inaccuracies in its recommendations." at bounding box center [379, 221] width 355 height 32
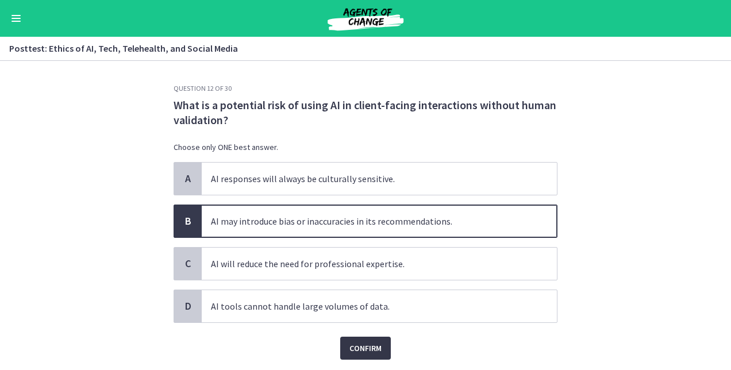
click at [354, 348] on span "Confirm" at bounding box center [365, 348] width 32 height 14
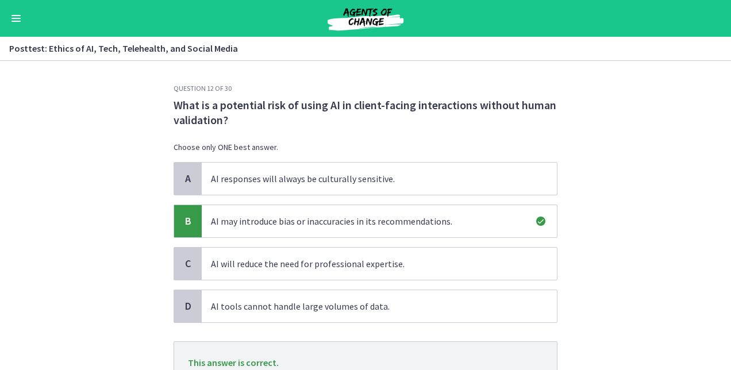
scroll to position [94, 0]
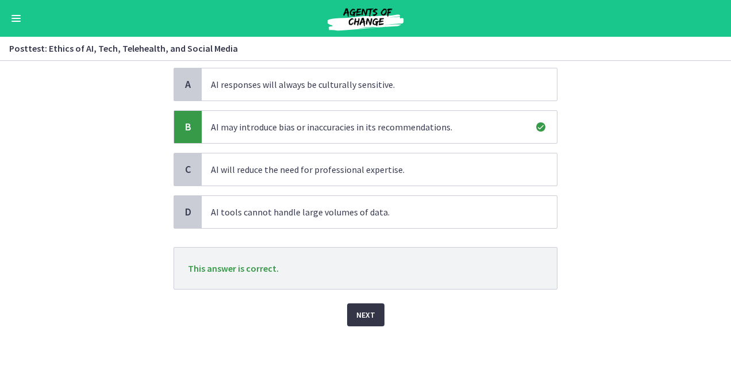
click at [368, 308] on span "Next" at bounding box center [365, 315] width 19 height 14
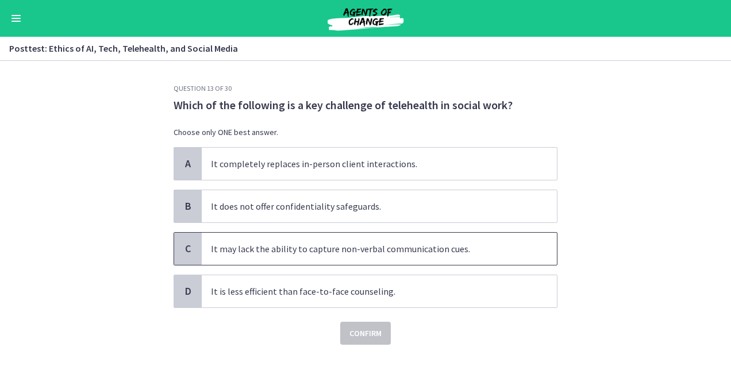
click at [383, 252] on span "It may lack the ability to capture non-verbal communication cues." at bounding box center [379, 249] width 355 height 32
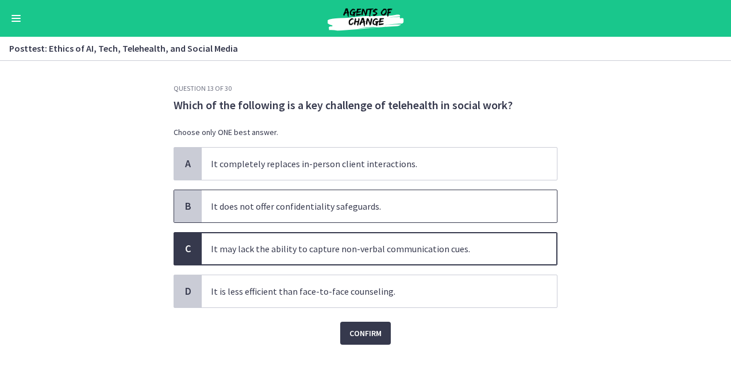
click at [331, 207] on span "It does not offer confidentiality safeguards." at bounding box center [379, 206] width 355 height 32
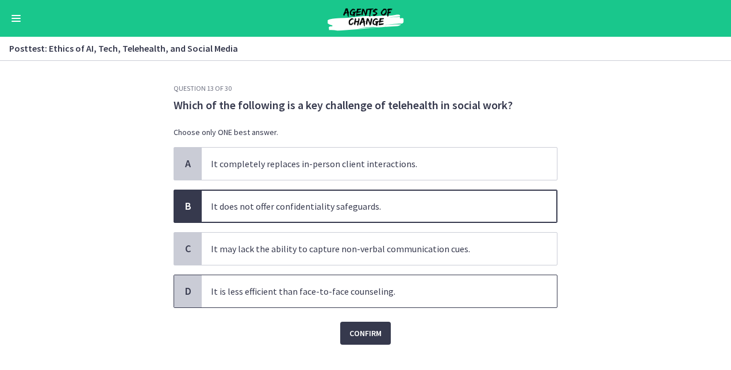
click at [359, 297] on span "It is less efficient than face-to-face counseling." at bounding box center [379, 291] width 355 height 32
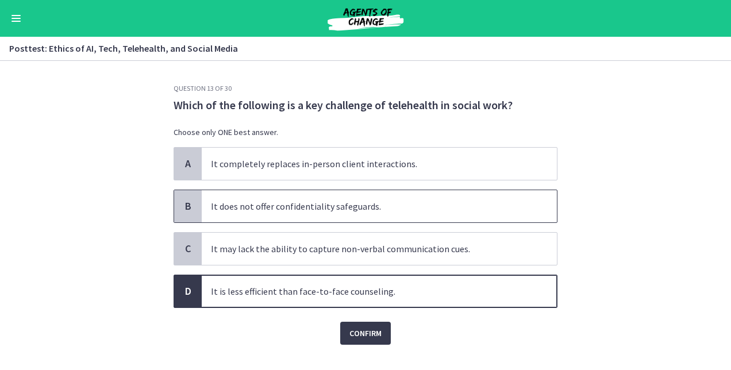
click at [363, 200] on span "It does not offer confidentiality safeguards." at bounding box center [379, 206] width 355 height 32
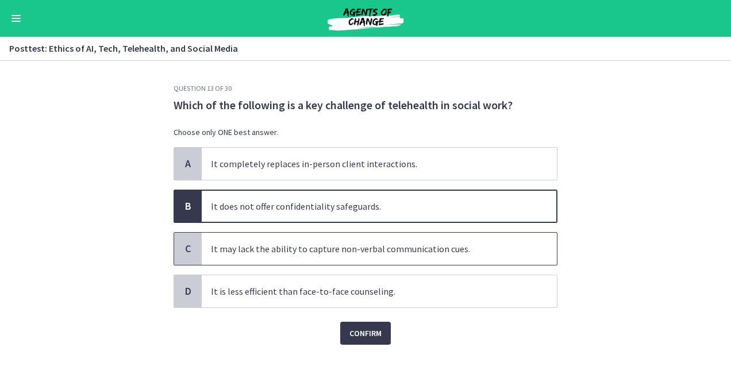
click at [347, 247] on span "It may lack the ability to capture non-verbal communication cues." at bounding box center [379, 249] width 355 height 32
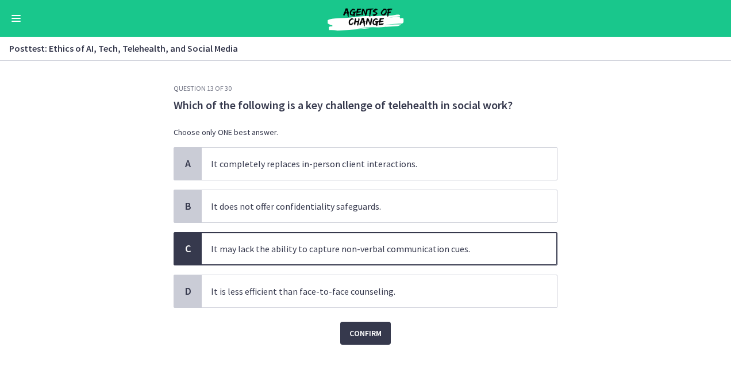
click at [352, 318] on div "Confirm" at bounding box center [366, 326] width 384 height 37
click at [351, 329] on span "Confirm" at bounding box center [365, 333] width 32 height 14
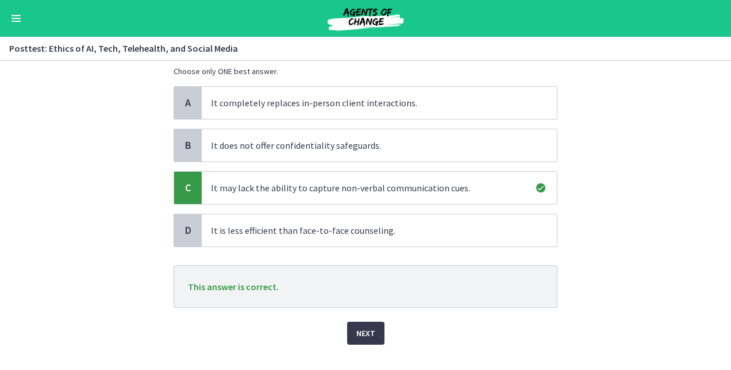
scroll to position [79, 0]
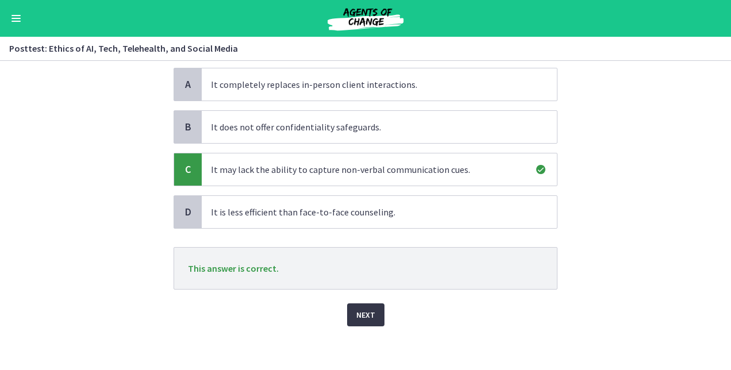
drag, startPoint x: 359, startPoint y: 312, endPoint x: 352, endPoint y: 309, distance: 6.9
click at [356, 309] on span "Next" at bounding box center [365, 315] width 19 height 14
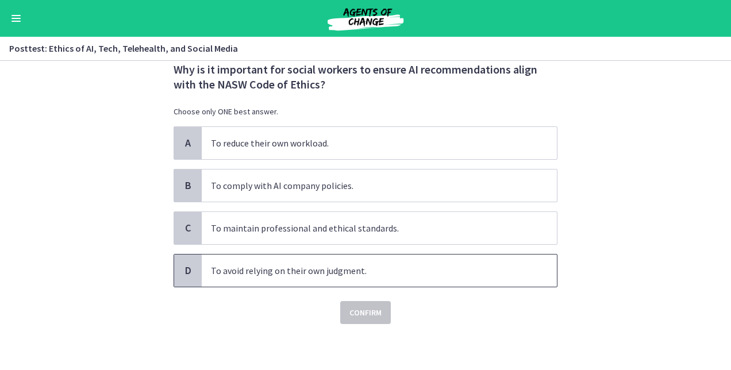
scroll to position [0, 0]
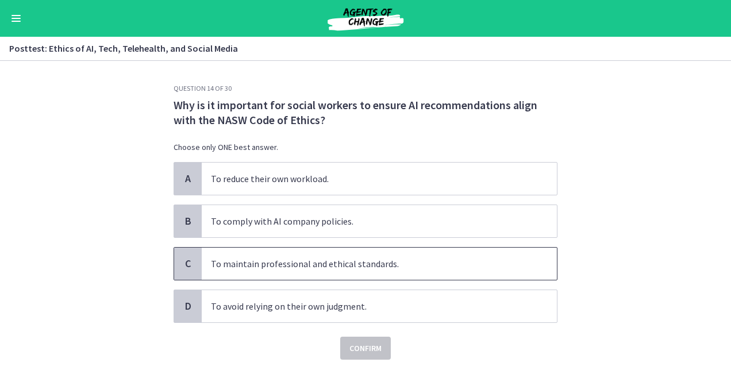
click at [298, 264] on span "To maintain professional and ethical standards." at bounding box center [379, 264] width 355 height 32
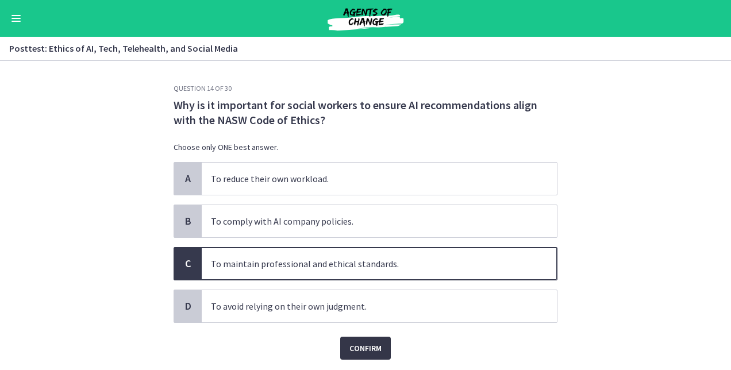
click at [349, 343] on span "Confirm" at bounding box center [365, 348] width 32 height 14
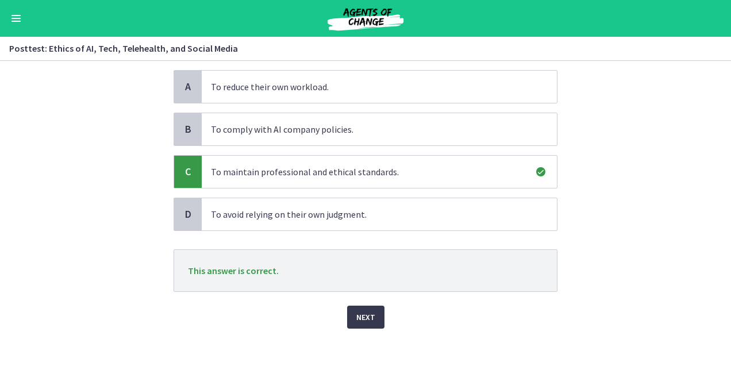
scroll to position [94, 0]
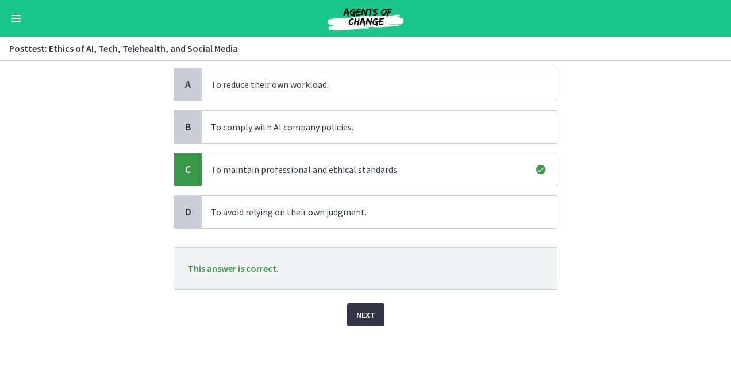
click at [362, 308] on span "Next" at bounding box center [365, 315] width 19 height 14
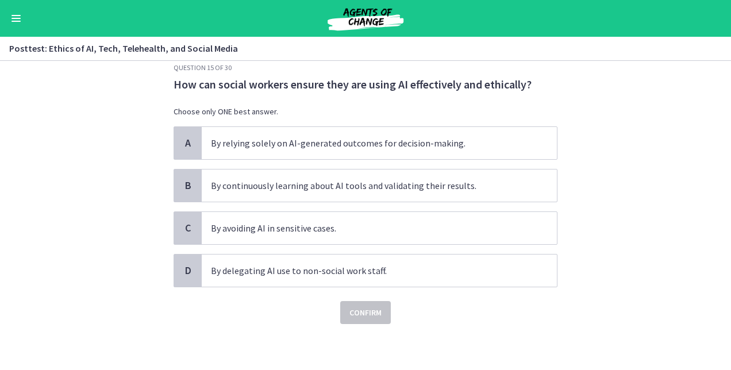
scroll to position [0, 0]
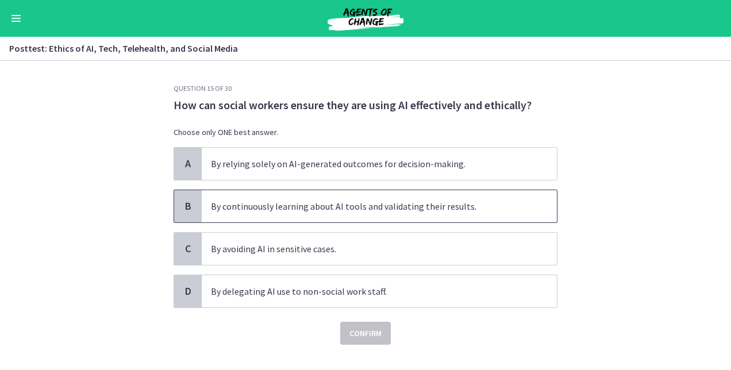
click at [353, 206] on span "By continuously learning about AI tools and validating their results." at bounding box center [379, 206] width 355 height 32
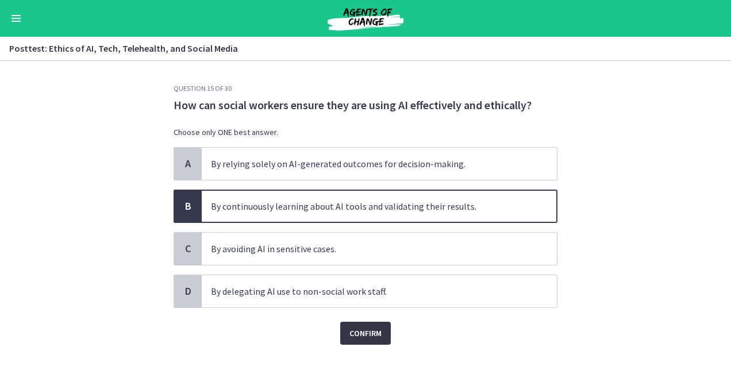
click at [367, 335] on span "Confirm" at bounding box center [365, 333] width 32 height 14
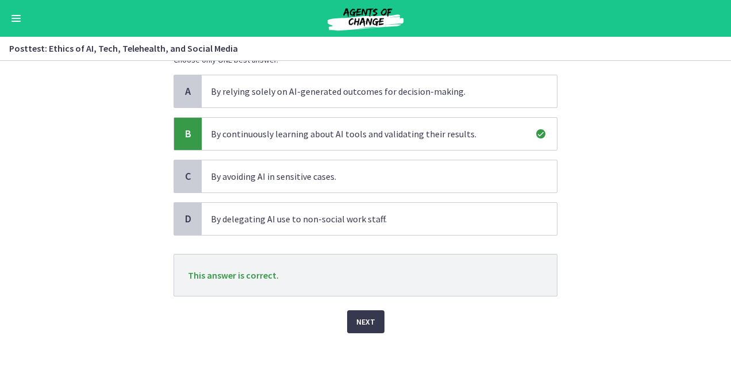
scroll to position [79, 0]
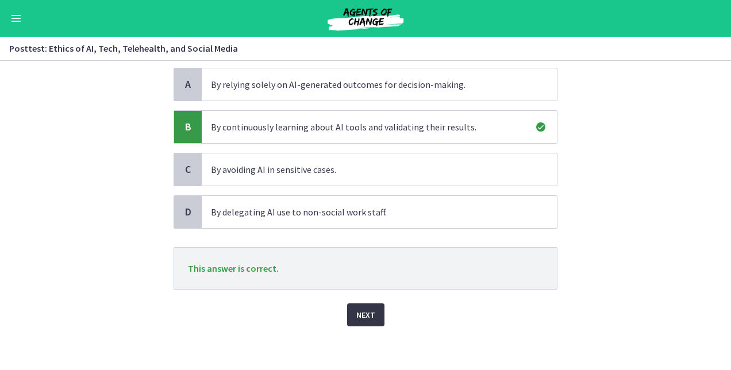
click at [358, 310] on span "Next" at bounding box center [365, 315] width 19 height 14
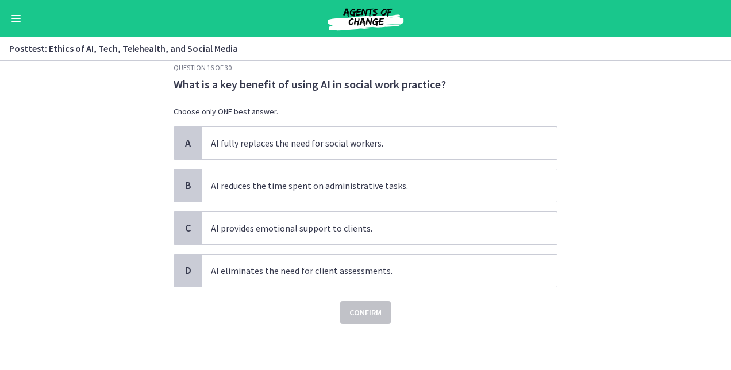
scroll to position [0, 0]
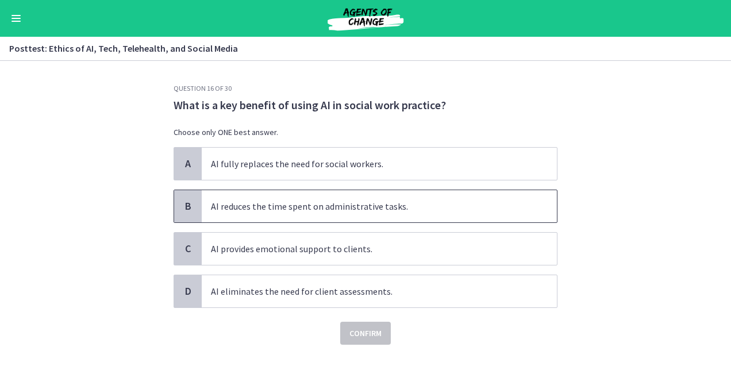
click at [363, 201] on span "AI reduces the time spent on administrative tasks." at bounding box center [379, 206] width 355 height 32
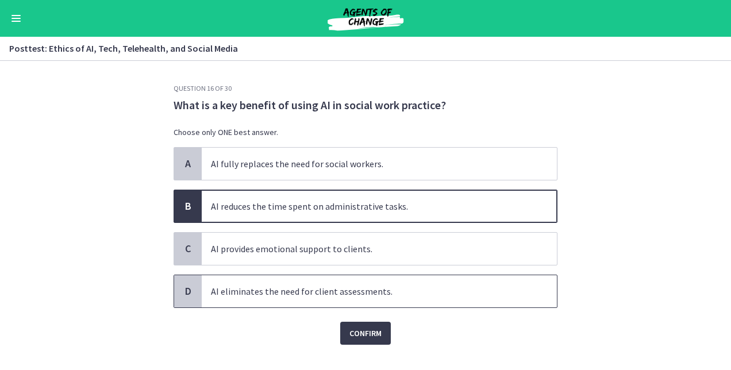
click at [361, 284] on span "AI eliminates the need for client assessments." at bounding box center [379, 291] width 355 height 32
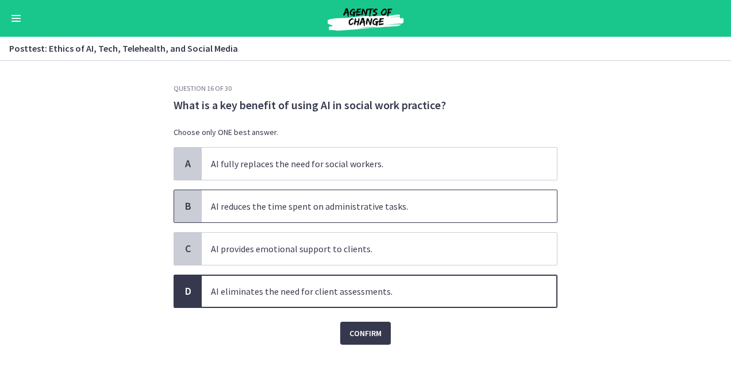
click at [366, 200] on span "AI reduces the time spent on administrative tasks." at bounding box center [379, 206] width 355 height 32
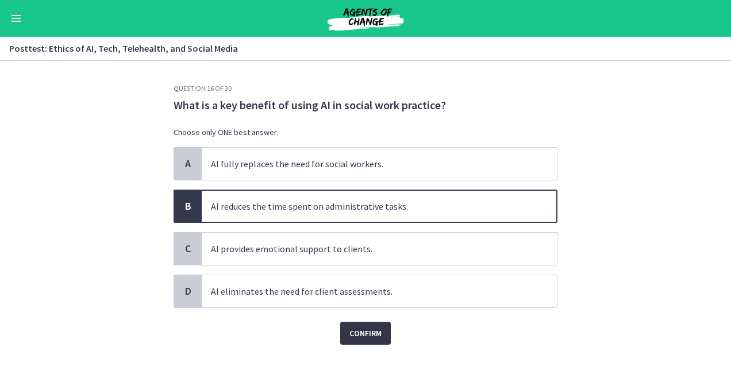
click at [355, 330] on span "Confirm" at bounding box center [365, 333] width 32 height 14
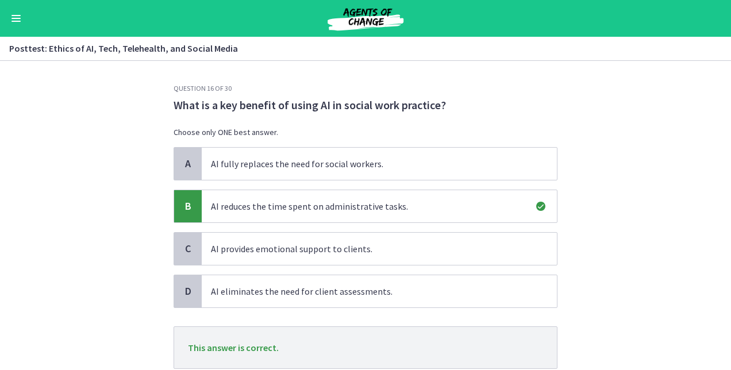
scroll to position [79, 0]
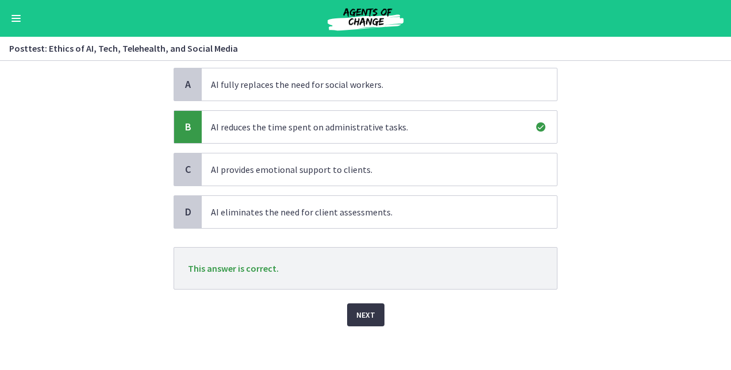
click at [356, 308] on span "Next" at bounding box center [365, 315] width 19 height 14
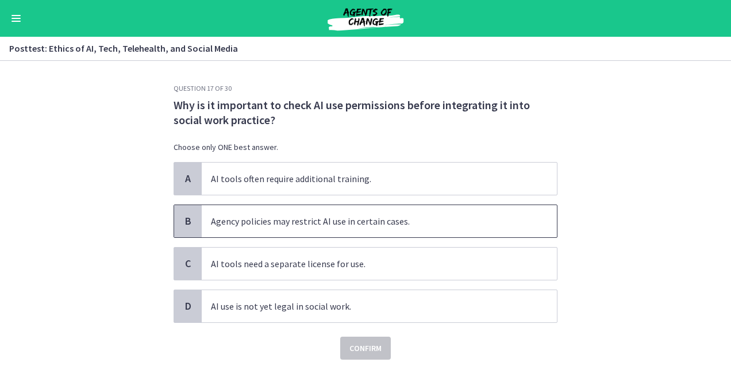
click at [326, 215] on span "Agency policies may restrict AI use in certain cases." at bounding box center [379, 221] width 355 height 32
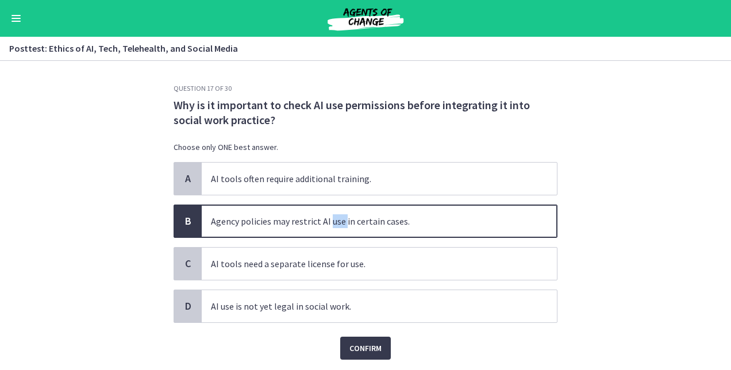
click at [326, 215] on span "Agency policies may restrict AI use in certain cases." at bounding box center [379, 221] width 355 height 32
click at [352, 353] on span "Confirm" at bounding box center [365, 348] width 32 height 14
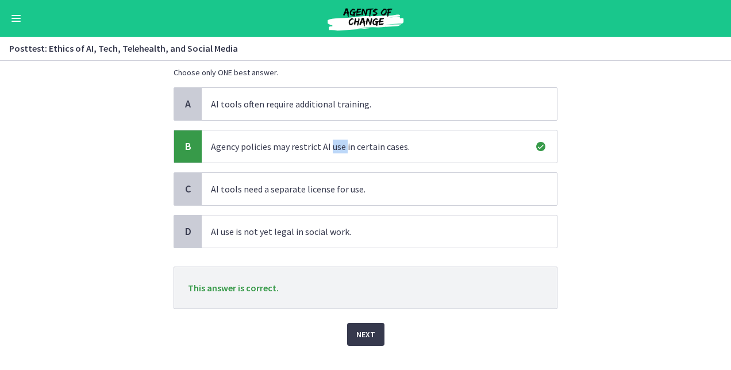
scroll to position [94, 0]
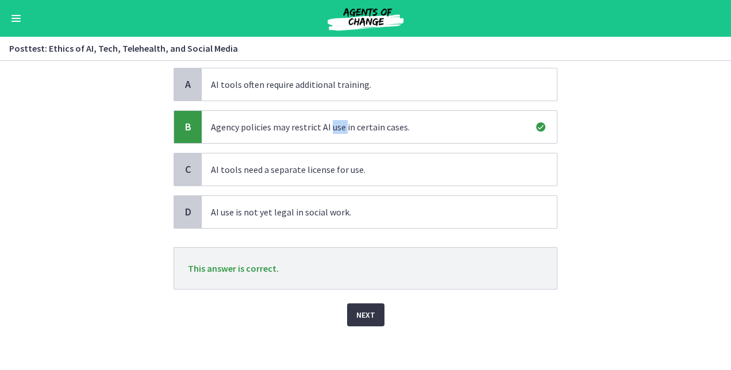
click at [356, 319] on span "Next" at bounding box center [365, 315] width 19 height 14
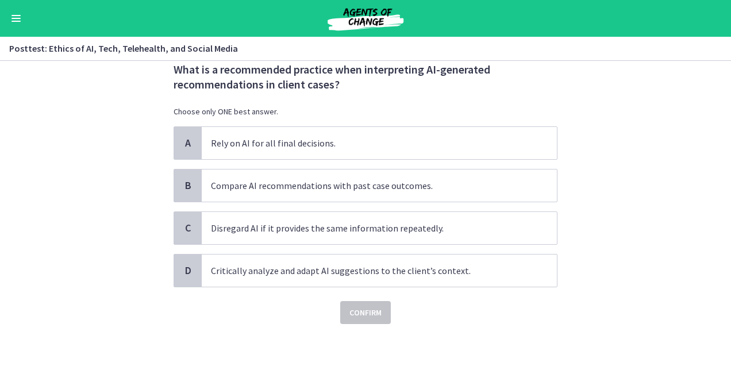
scroll to position [0, 0]
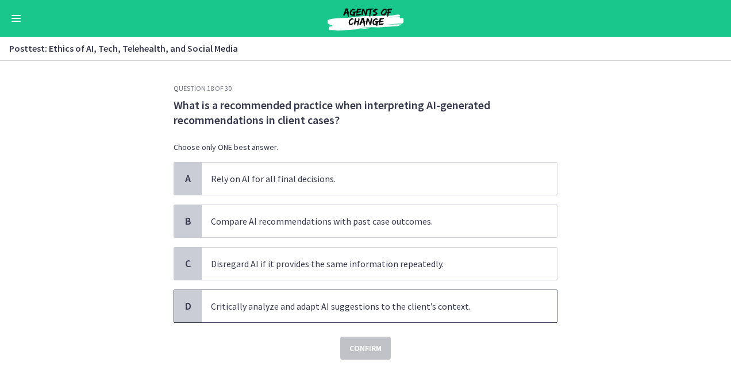
click at [246, 305] on span "Critically analyze and adapt AI suggestions to the client’s context." at bounding box center [379, 306] width 355 height 32
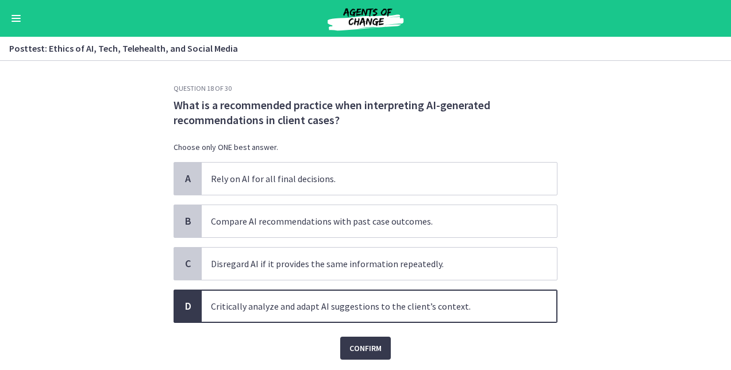
click at [356, 359] on div "Question 18 of 30 What is a recommended practice when interpreting AI-generated…" at bounding box center [365, 227] width 402 height 286
click at [356, 353] on button "Confirm" at bounding box center [365, 348] width 51 height 23
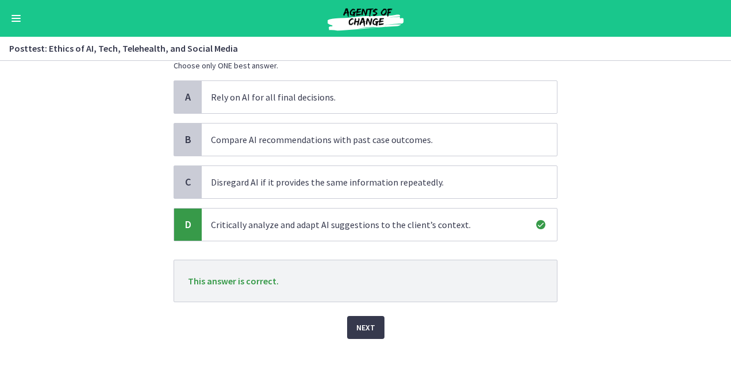
scroll to position [94, 0]
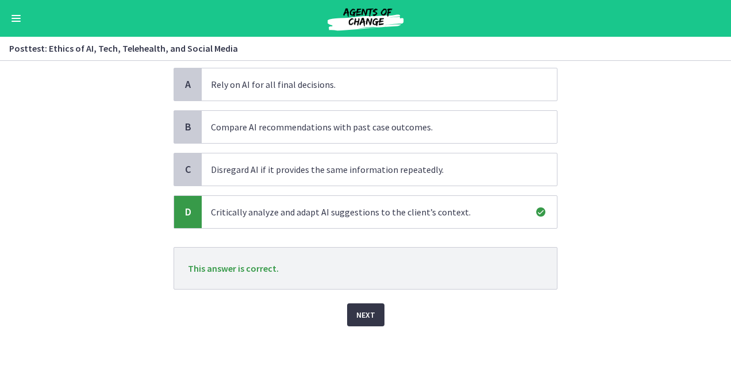
click at [364, 309] on span "Next" at bounding box center [365, 315] width 19 height 14
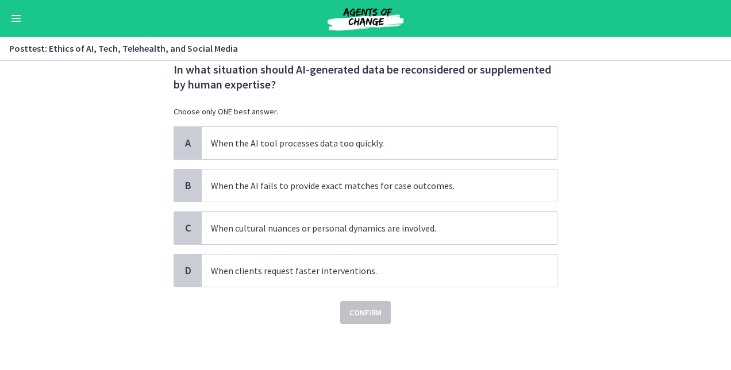
scroll to position [0, 0]
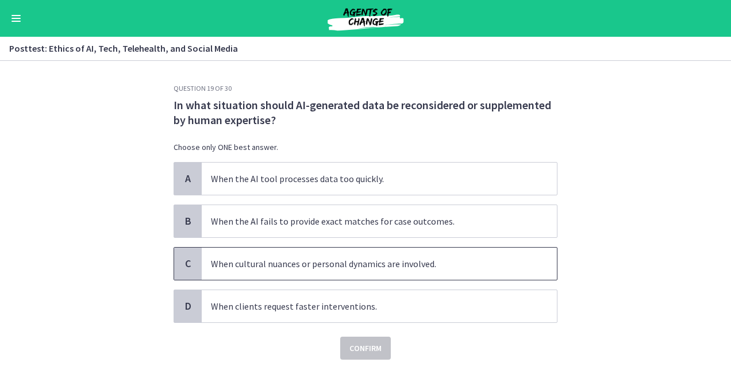
click at [375, 264] on span "When cultural nuances or personal dynamics are involved." at bounding box center [379, 264] width 355 height 32
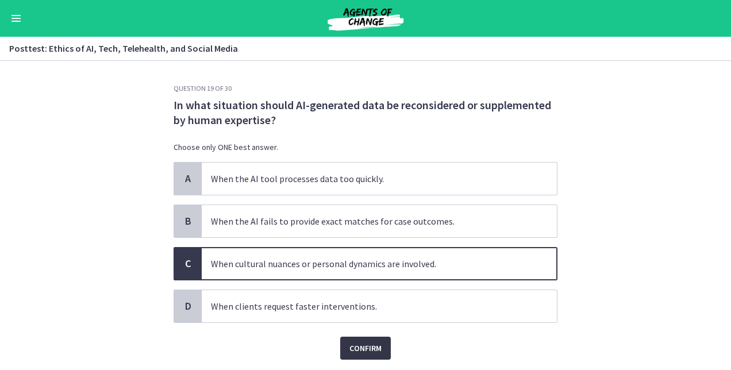
click at [349, 343] on span "Confirm" at bounding box center [365, 348] width 32 height 14
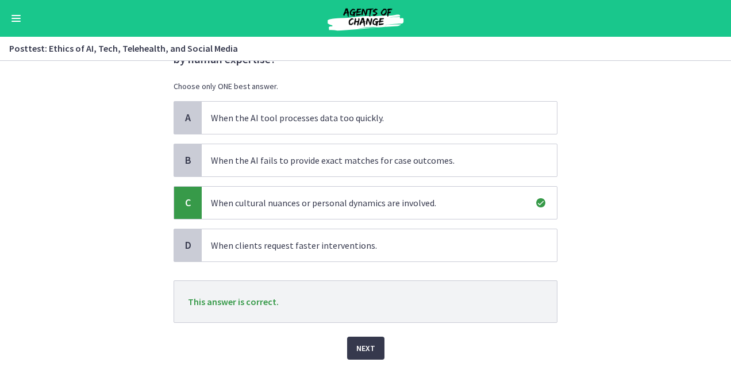
scroll to position [94, 0]
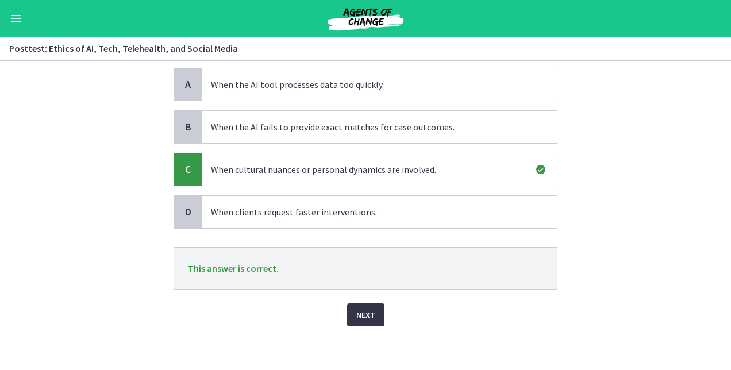
click at [361, 310] on span "Next" at bounding box center [365, 315] width 19 height 14
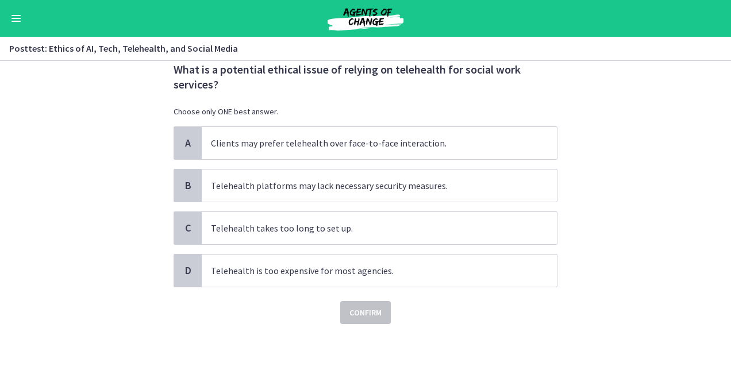
scroll to position [0, 0]
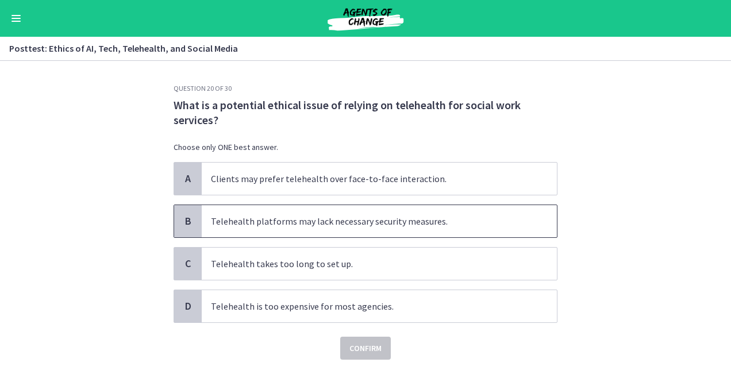
click at [407, 226] on span "Telehealth platforms may lack necessary security measures." at bounding box center [379, 221] width 355 height 32
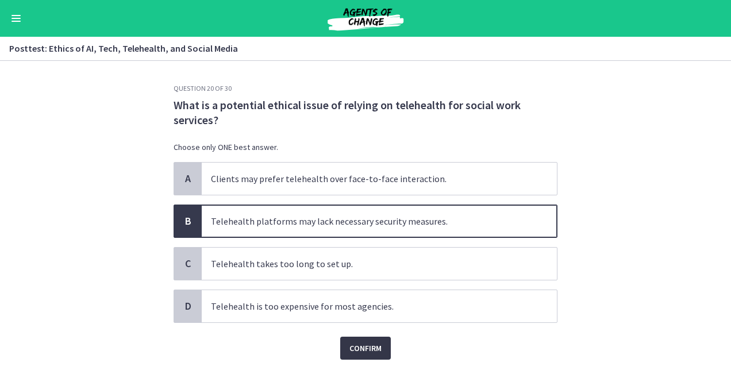
click at [358, 344] on span "Confirm" at bounding box center [365, 348] width 32 height 14
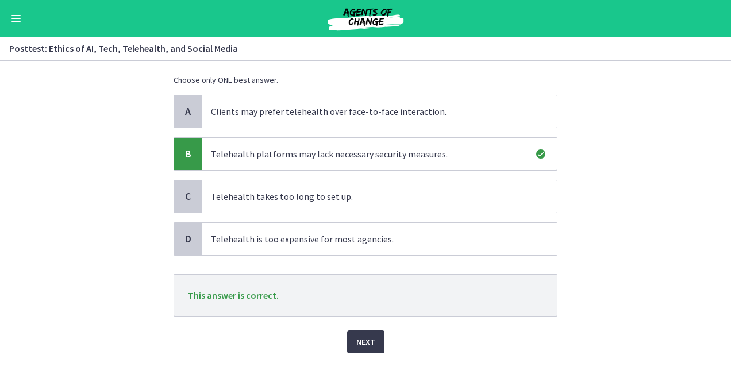
scroll to position [94, 0]
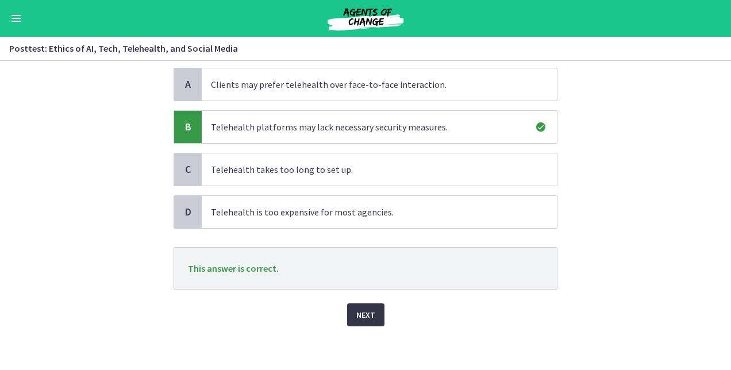
click at [368, 316] on span "Next" at bounding box center [365, 315] width 19 height 14
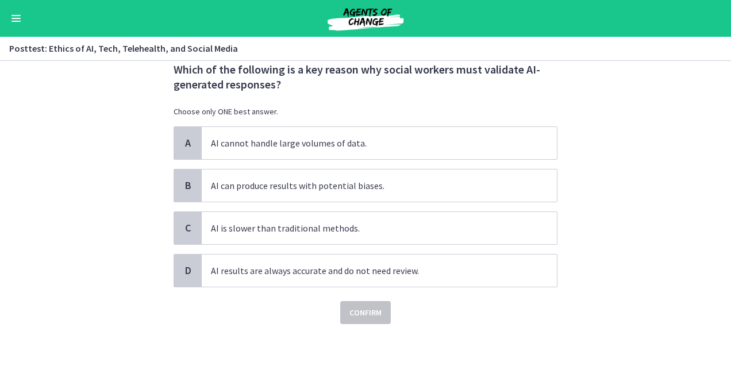
scroll to position [0, 0]
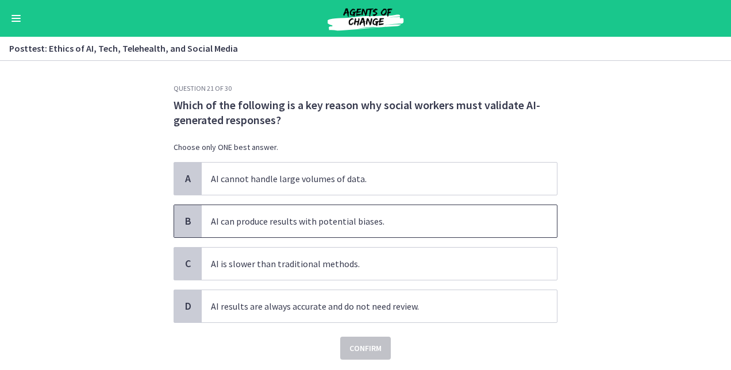
click at [363, 223] on span "AI can produce results with potential biases." at bounding box center [379, 221] width 355 height 32
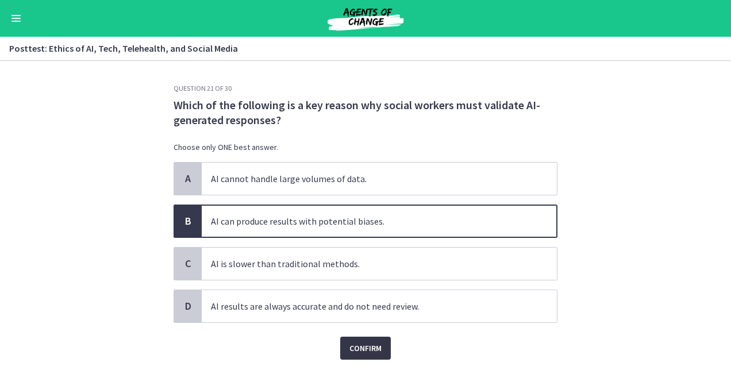
click at [367, 349] on span "Confirm" at bounding box center [365, 348] width 32 height 14
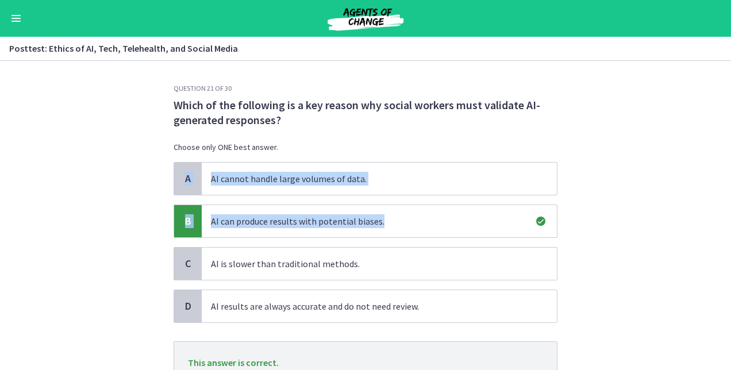
drag, startPoint x: 722, startPoint y: 148, endPoint x: 705, endPoint y: 214, distance: 68.3
click at [705, 214] on section "Question 21 of 30 Which of the following is a key reason why social workers mus…" at bounding box center [365, 215] width 731 height 309
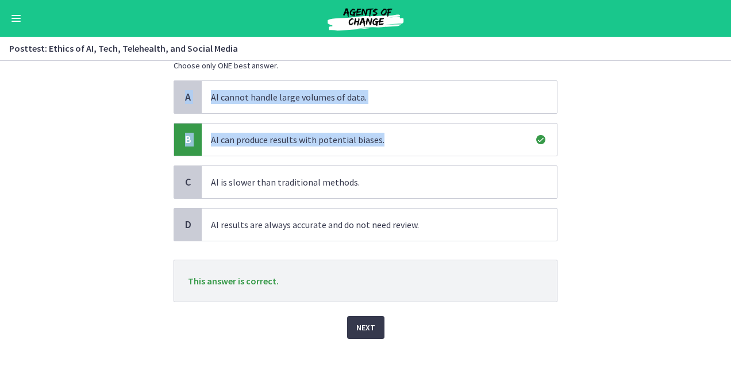
scroll to position [93, 0]
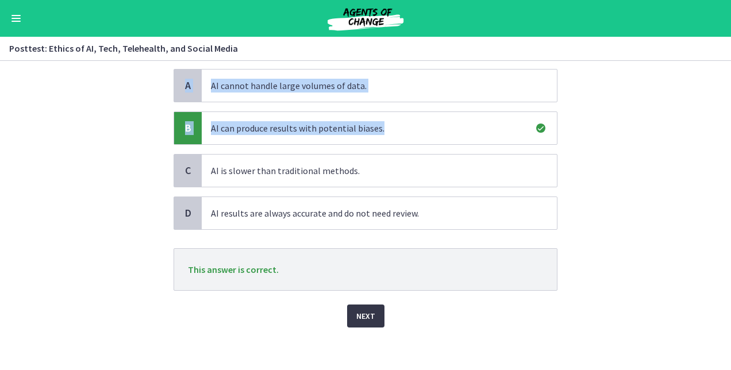
click at [368, 311] on span "Next" at bounding box center [365, 316] width 19 height 14
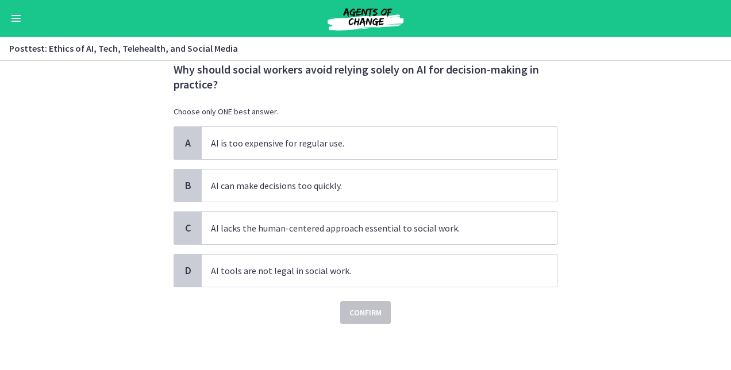
scroll to position [0, 0]
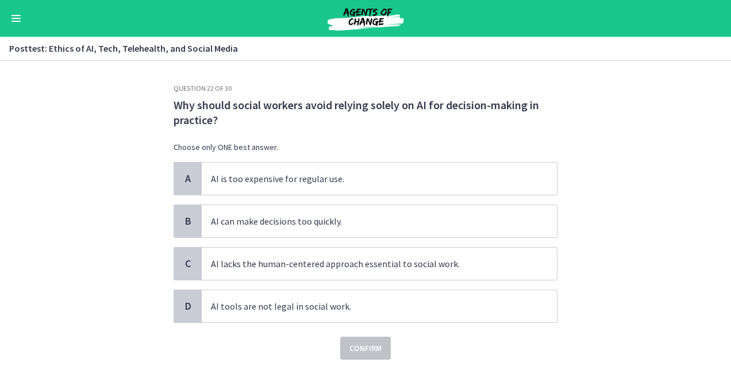
click at [438, 349] on div "Confirm" at bounding box center [366, 341] width 384 height 37
click at [317, 264] on span "AI lacks the human-centered approach essential to social work." at bounding box center [379, 264] width 355 height 32
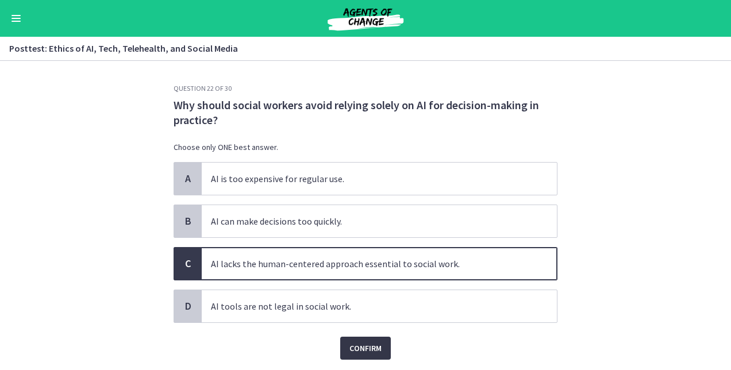
click at [349, 338] on button "Confirm" at bounding box center [365, 348] width 51 height 23
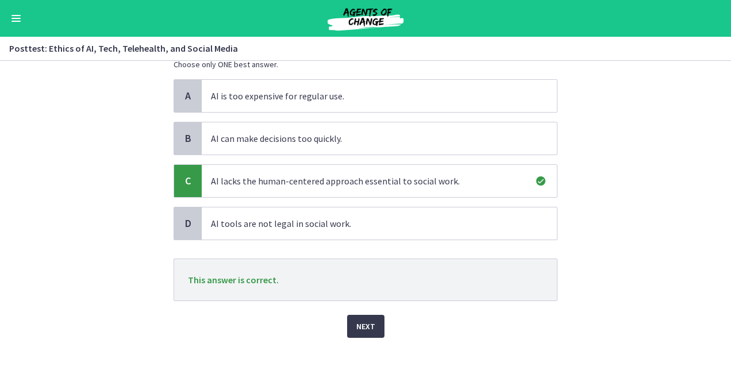
scroll to position [82, 0]
click at [372, 319] on button "Next" at bounding box center [365, 327] width 37 height 23
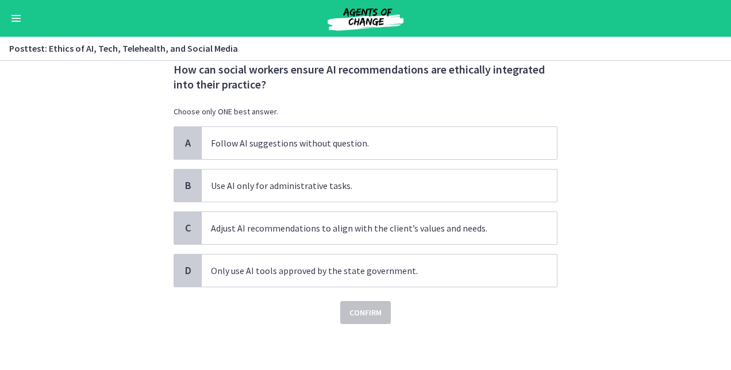
scroll to position [0, 0]
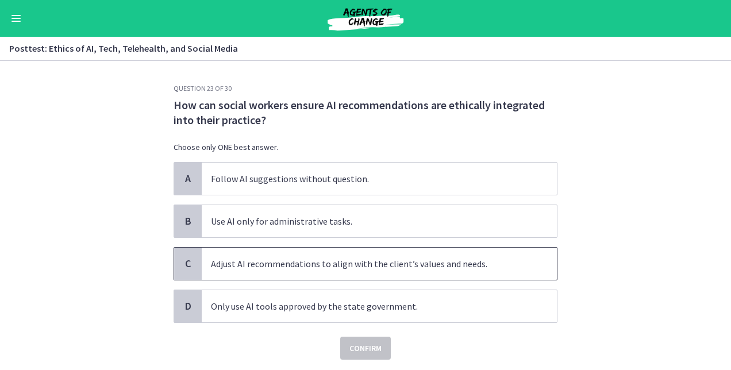
click at [366, 259] on span "Adjust AI recommendations to align with the client’s values and needs." at bounding box center [379, 264] width 355 height 32
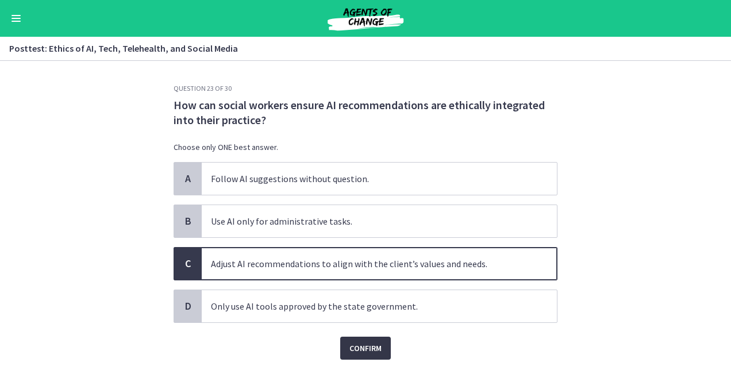
click at [357, 337] on button "Confirm" at bounding box center [365, 348] width 51 height 23
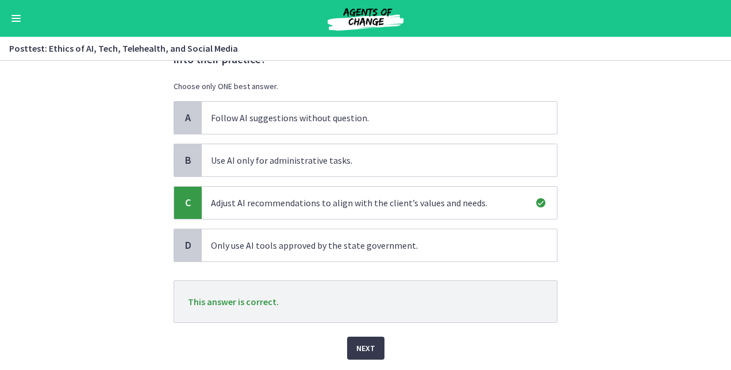
scroll to position [74, 0]
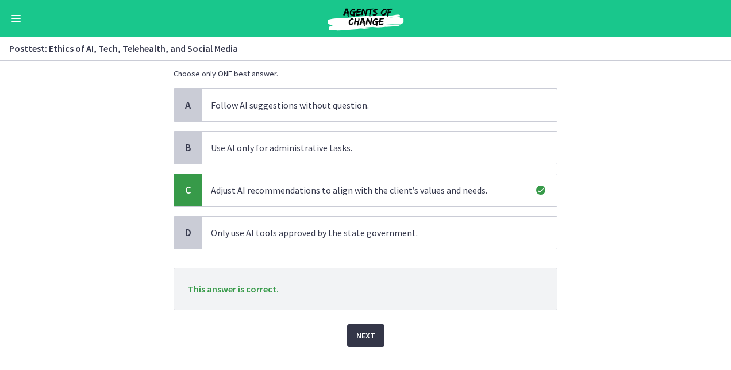
click at [359, 335] on span "Next" at bounding box center [365, 336] width 19 height 14
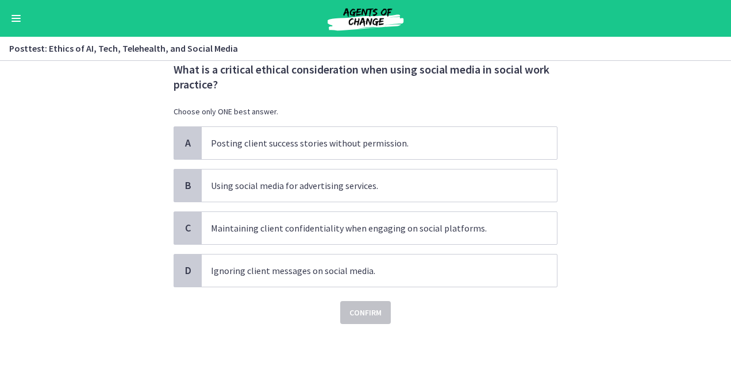
scroll to position [0, 0]
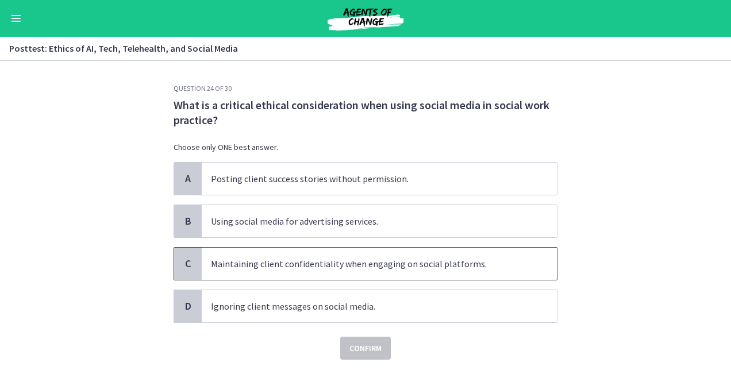
click at [320, 261] on span "Maintaining client confidentiality when engaging on social platforms." at bounding box center [379, 264] width 355 height 32
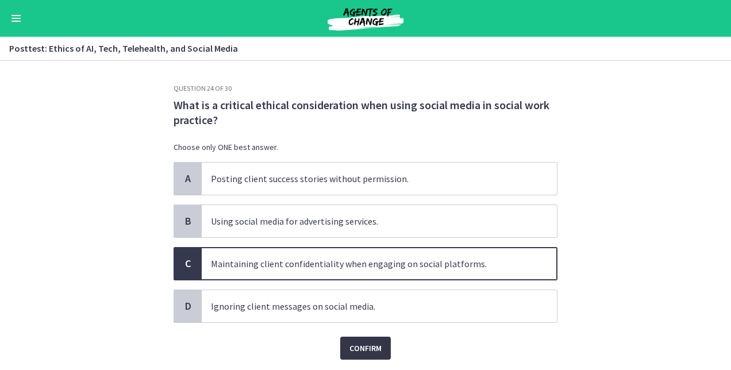
click at [349, 341] on span "Confirm" at bounding box center [365, 348] width 32 height 14
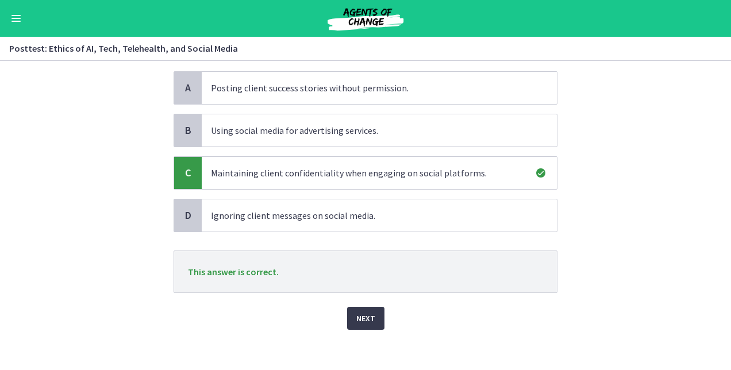
scroll to position [94, 0]
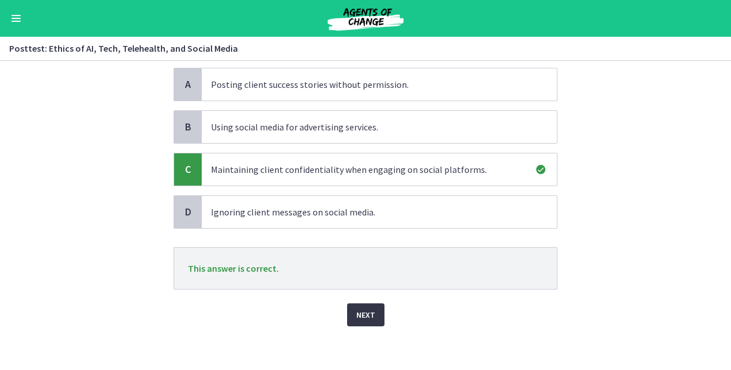
click at [362, 313] on span "Next" at bounding box center [365, 315] width 19 height 14
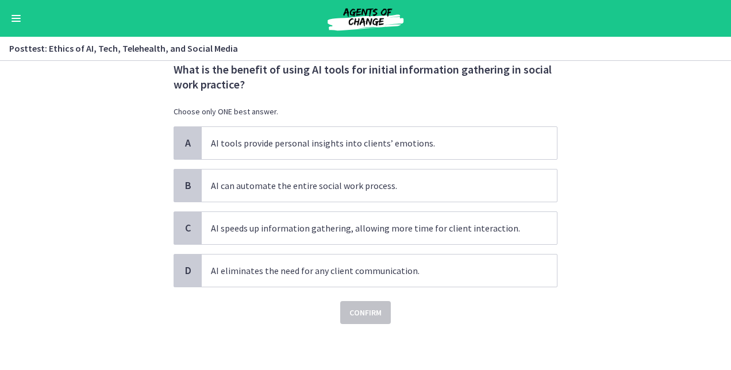
scroll to position [0, 0]
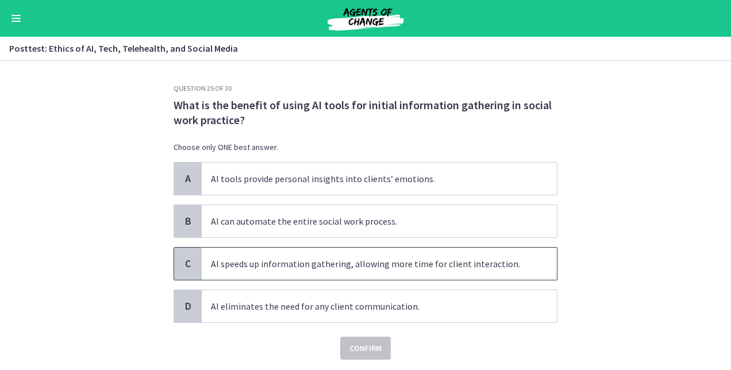
click at [440, 266] on span "AI speeds up information gathering, allowing more time for client interaction." at bounding box center [379, 264] width 355 height 32
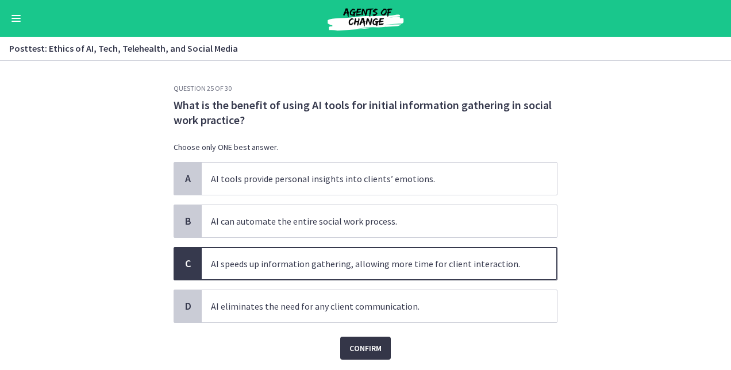
click at [364, 346] on span "Confirm" at bounding box center [365, 348] width 32 height 14
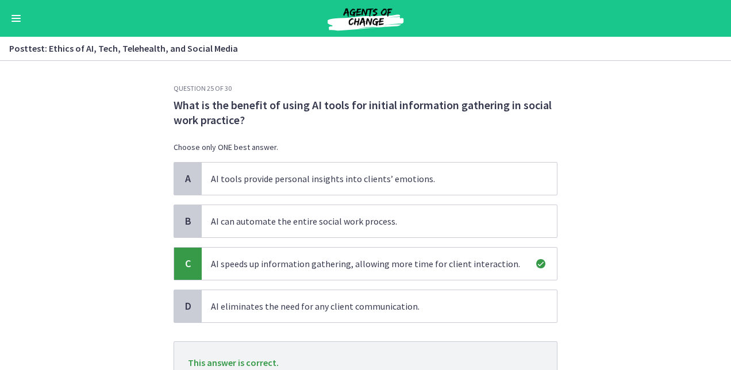
scroll to position [94, 0]
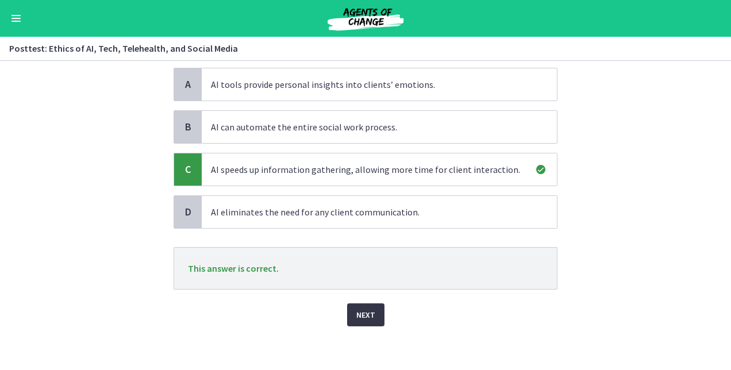
click at [360, 309] on span "Next" at bounding box center [365, 315] width 19 height 14
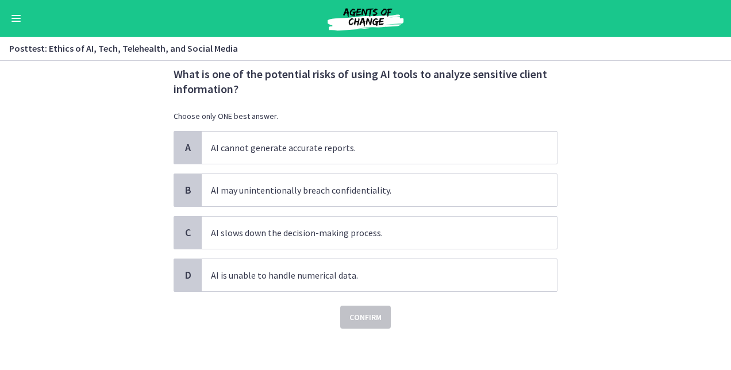
scroll to position [32, 0]
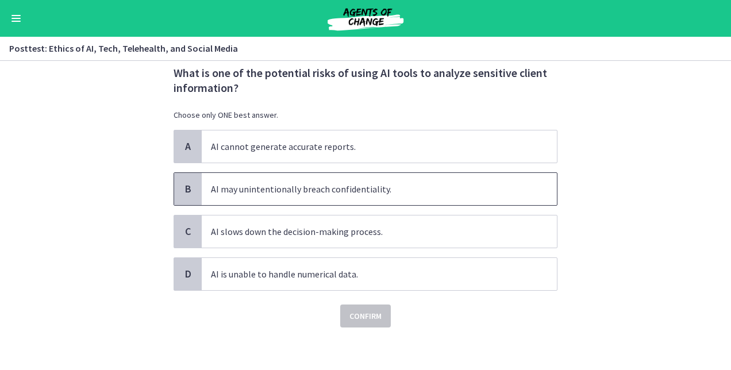
click at [343, 194] on span "AI may unintentionally breach confidentiality." at bounding box center [379, 189] width 355 height 32
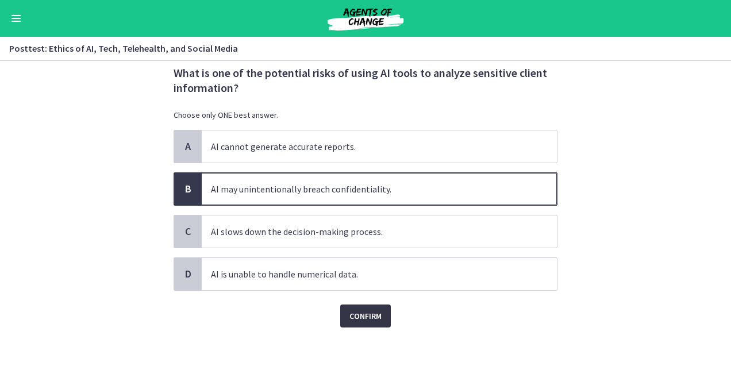
click at [355, 310] on span "Confirm" at bounding box center [365, 316] width 32 height 14
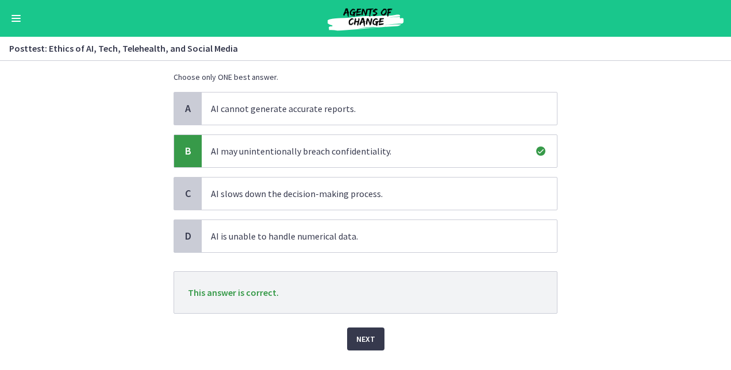
scroll to position [84, 0]
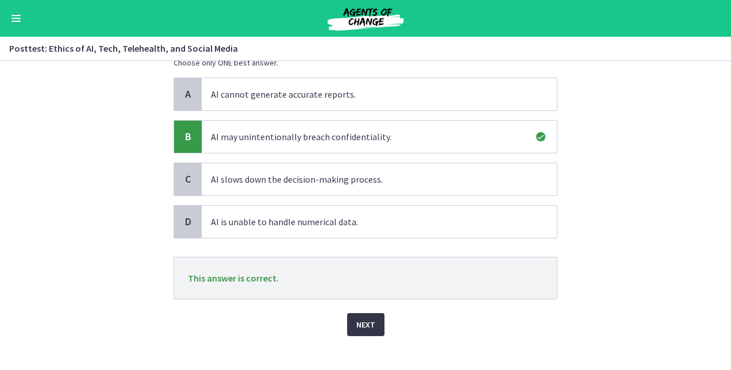
click at [369, 320] on span "Next" at bounding box center [365, 325] width 19 height 14
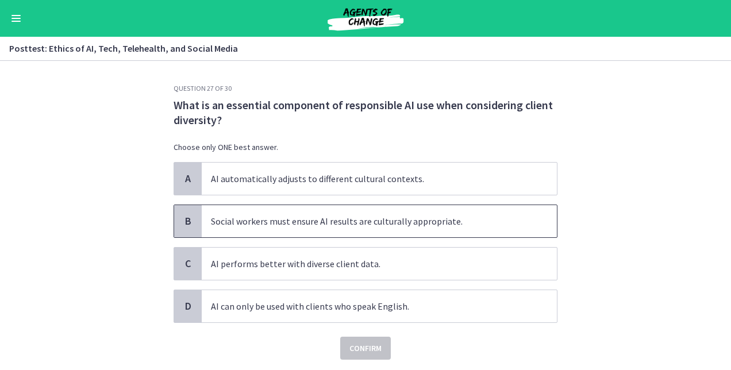
click at [374, 221] on span "Social workers must ensure AI results are culturally appropriate." at bounding box center [379, 221] width 355 height 32
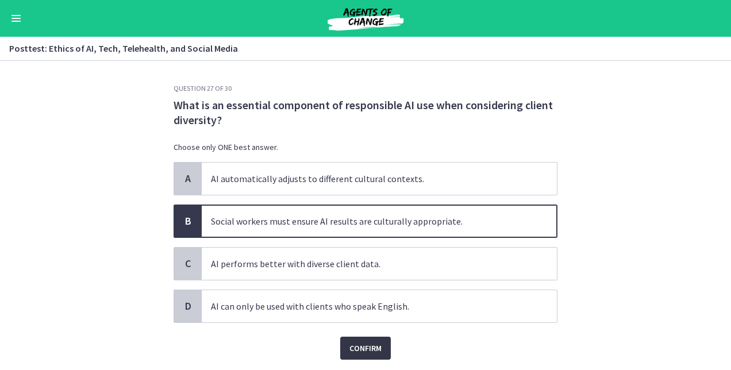
click at [355, 341] on span "Confirm" at bounding box center [365, 348] width 32 height 14
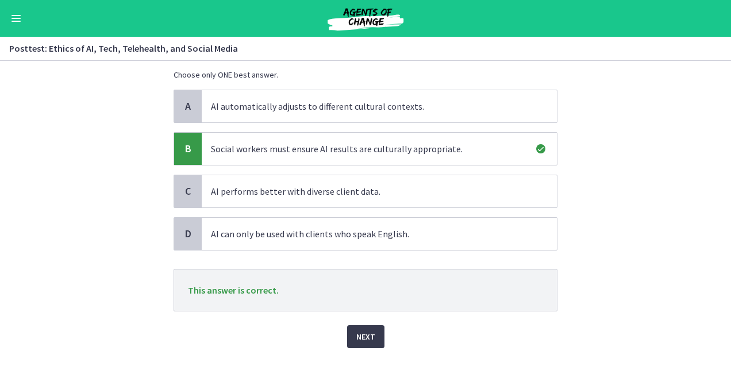
scroll to position [94, 0]
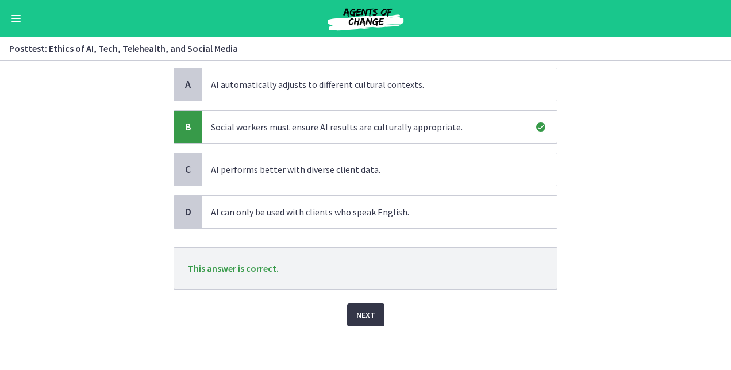
click at [366, 310] on span "Next" at bounding box center [365, 315] width 19 height 14
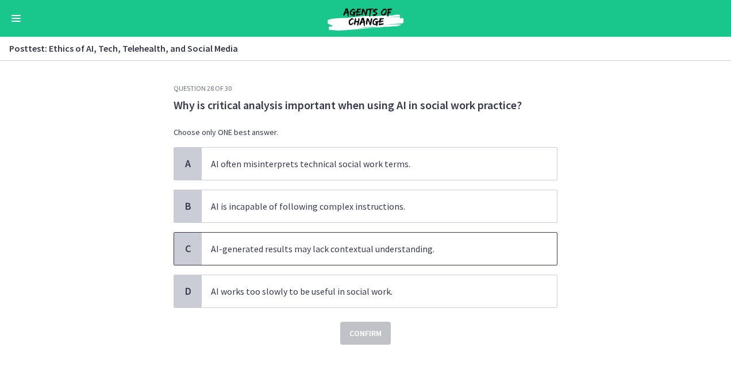
click at [349, 248] on span "AI-generated results may lack contextual understanding." at bounding box center [379, 249] width 355 height 32
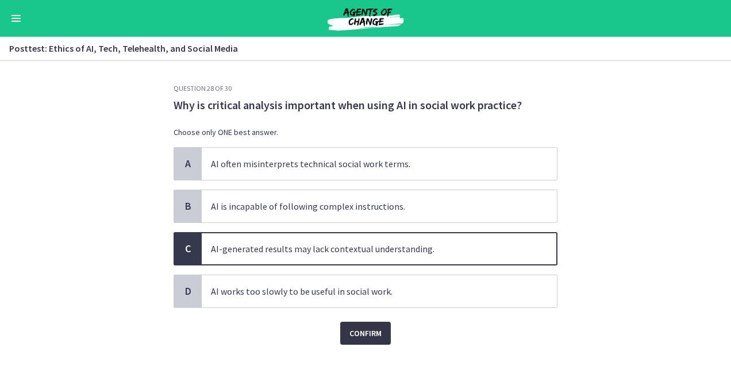
click at [358, 332] on span "Confirm" at bounding box center [365, 333] width 32 height 14
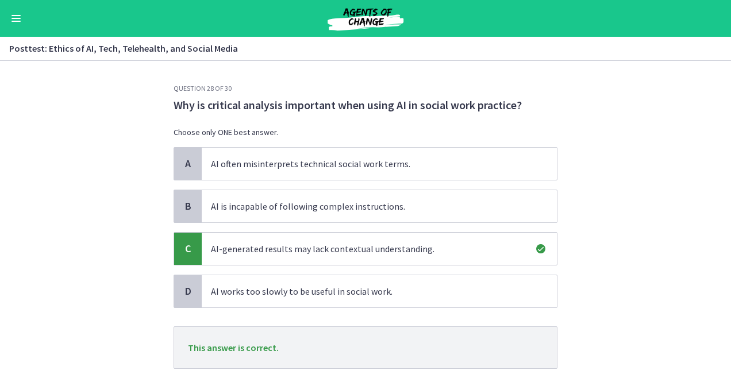
scroll to position [79, 0]
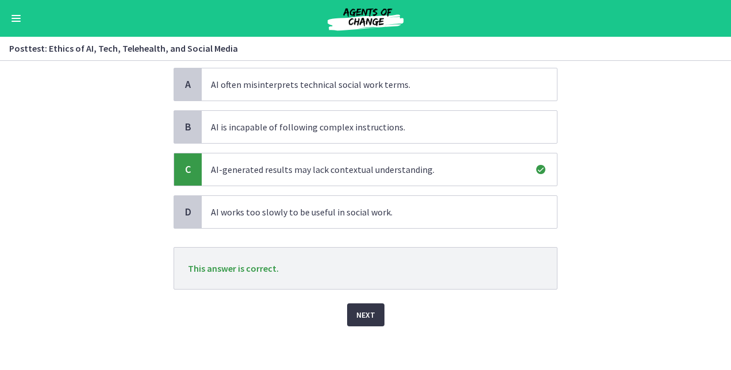
click at [348, 318] on button "Next" at bounding box center [365, 314] width 37 height 23
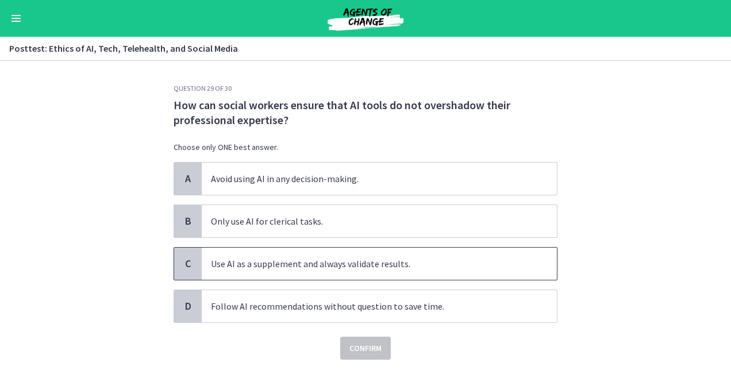
click at [324, 261] on span "Use AI as a supplement and always validate results." at bounding box center [379, 264] width 355 height 32
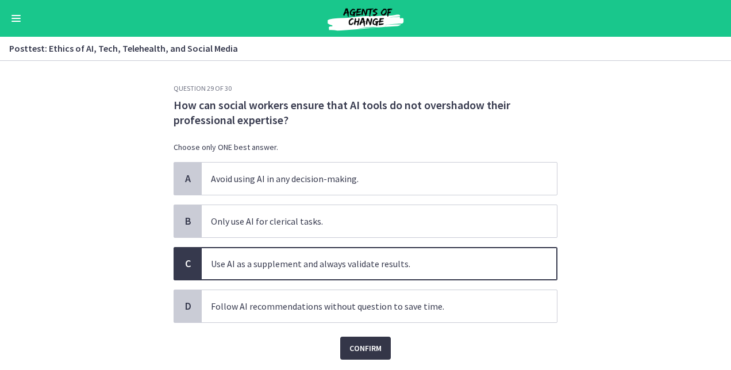
click at [361, 344] on span "Confirm" at bounding box center [365, 348] width 32 height 14
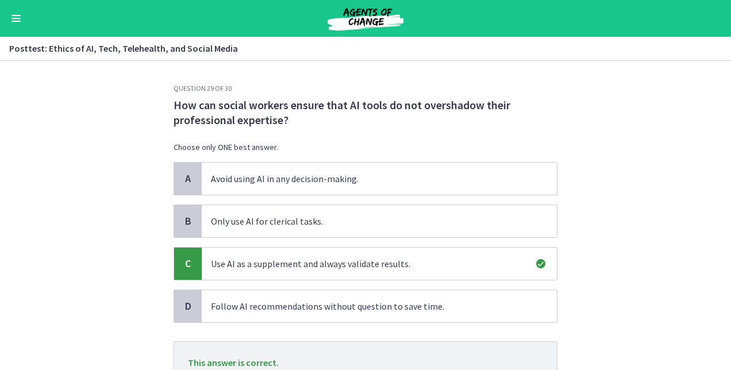
scroll to position [94, 0]
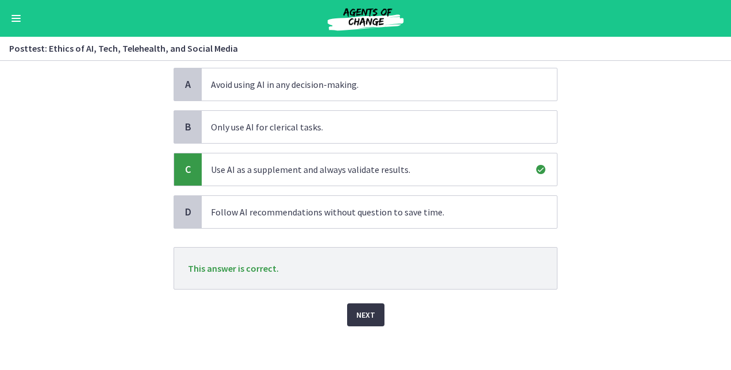
click at [362, 305] on button "Next" at bounding box center [365, 314] width 37 height 23
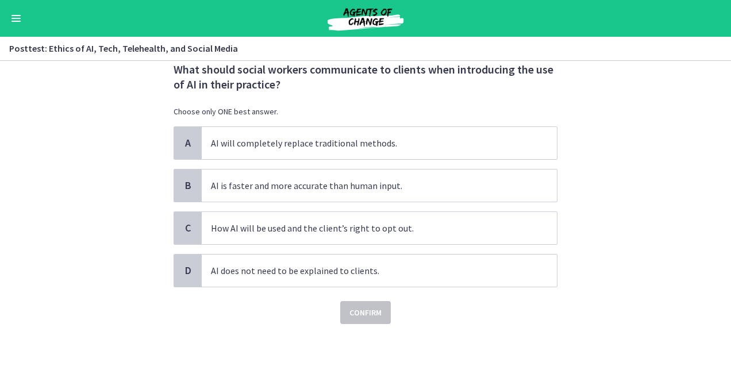
scroll to position [0, 0]
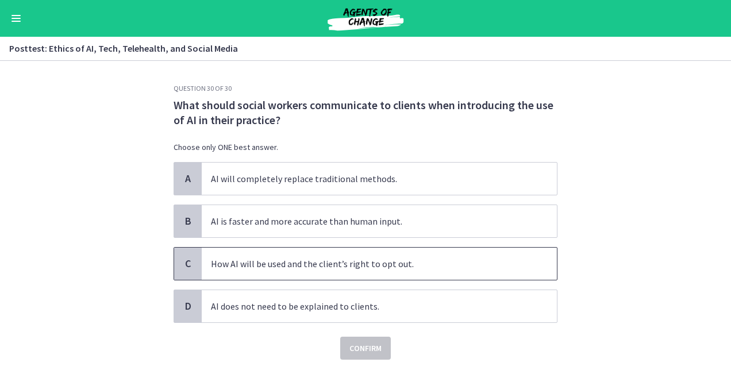
click at [389, 263] on span "How AI will be used and the client’s right to opt out." at bounding box center [379, 264] width 355 height 32
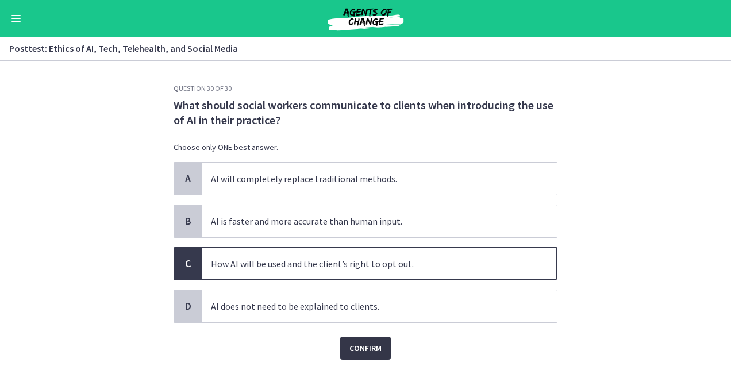
click at [364, 344] on span "Confirm" at bounding box center [365, 348] width 32 height 14
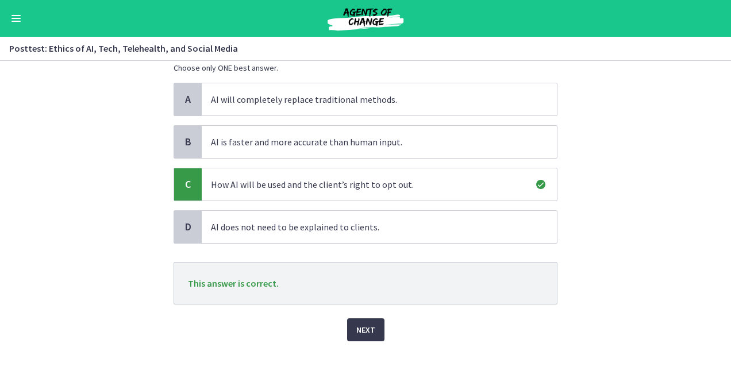
scroll to position [94, 0]
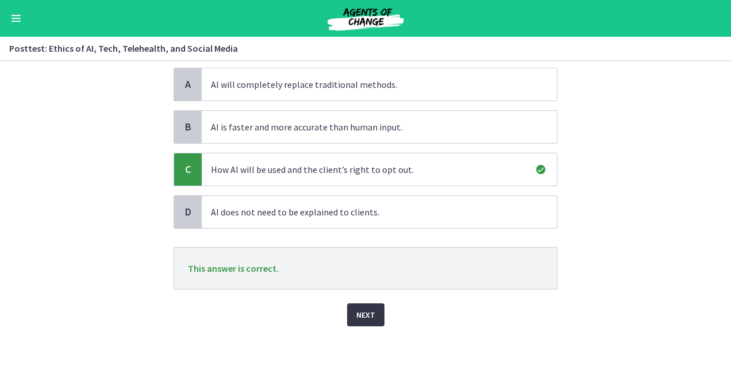
click at [367, 317] on span "Next" at bounding box center [365, 315] width 19 height 14
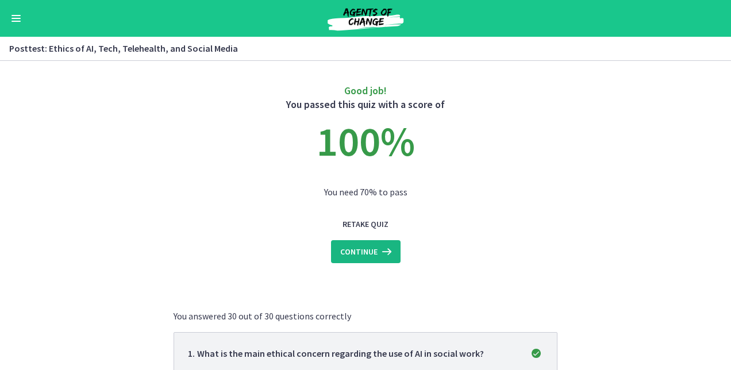
click at [354, 253] on span "Continue" at bounding box center [358, 252] width 37 height 14
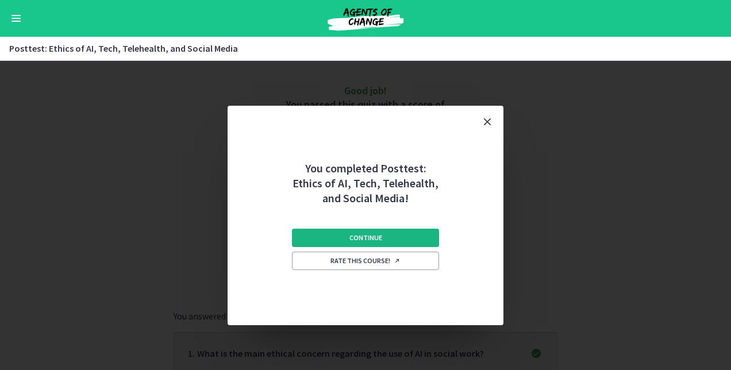
click at [346, 239] on button "Continue" at bounding box center [365, 238] width 147 height 18
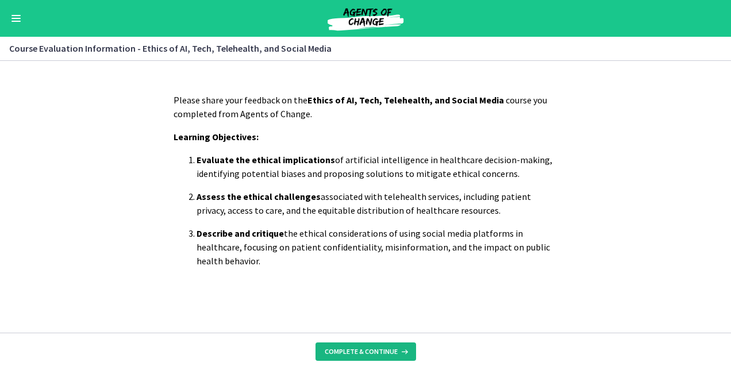
click at [355, 352] on span "Complete & continue" at bounding box center [361, 351] width 73 height 9
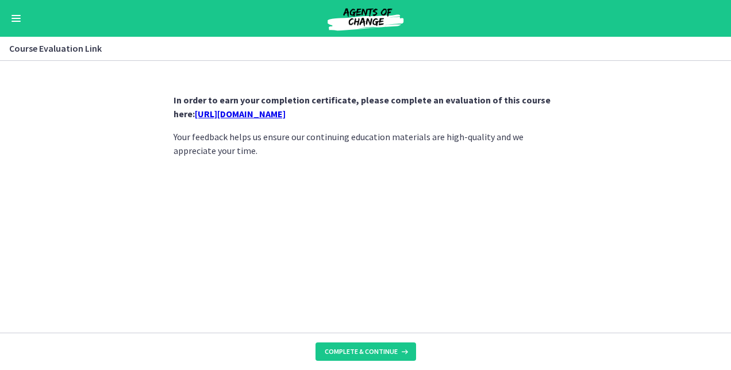
click at [286, 113] on link "[URL][DOMAIN_NAME]" at bounding box center [240, 113] width 91 height 11
click at [16, 22] on button "Enable menu" at bounding box center [16, 18] width 14 height 14
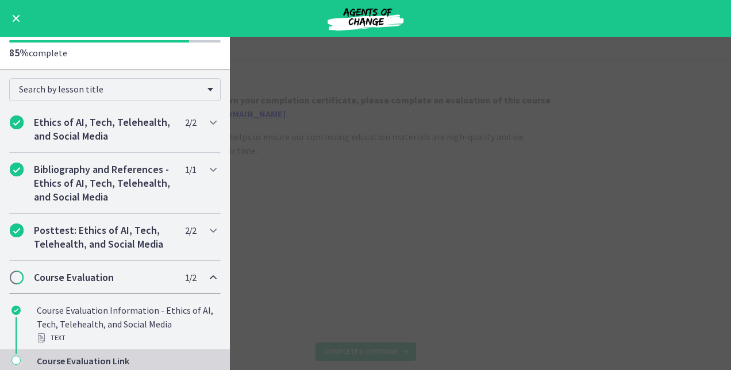
scroll to position [82, 0]
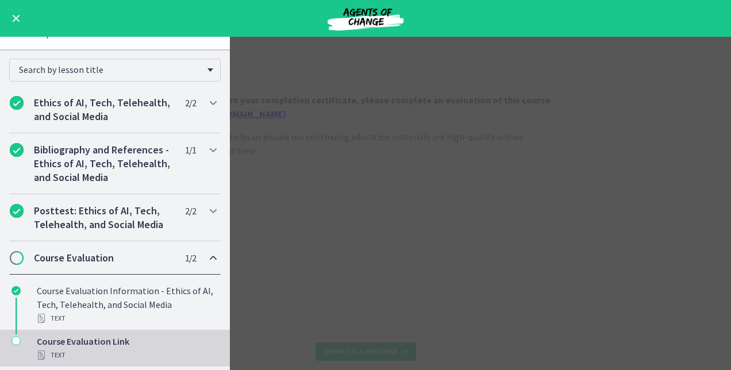
click at [84, 338] on div "Course Evaluation Link Text" at bounding box center [126, 349] width 179 height 28
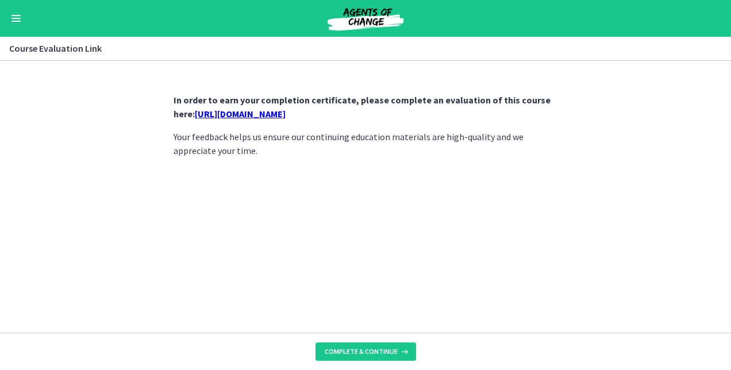
click at [255, 115] on link "[URL][DOMAIN_NAME]" at bounding box center [240, 113] width 91 height 11
click at [16, 16] on button "Enable menu" at bounding box center [16, 18] width 14 height 14
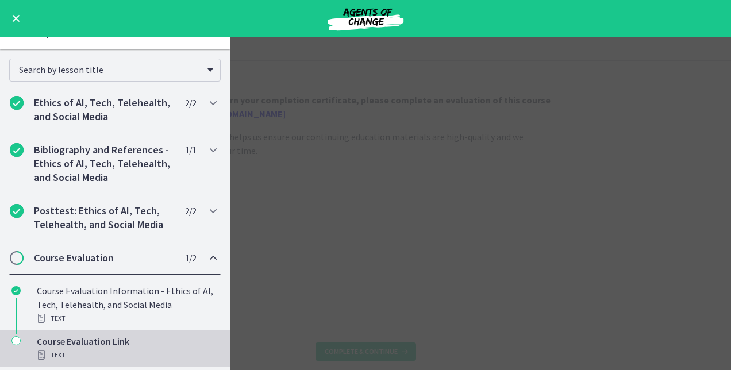
click at [15, 14] on button "Enable menu" at bounding box center [16, 18] width 14 height 14
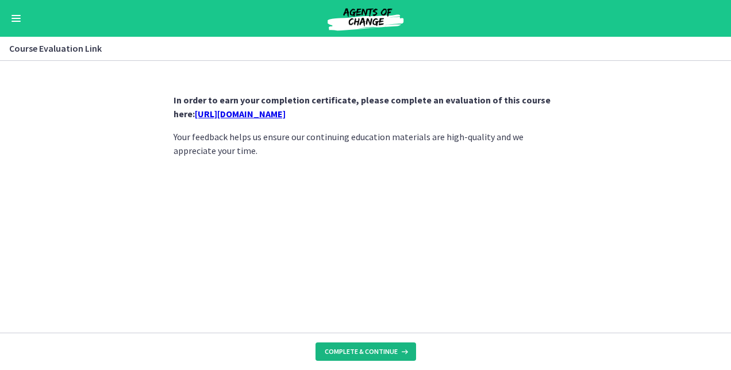
click at [338, 349] on span "Complete & continue" at bounding box center [361, 351] width 73 height 9
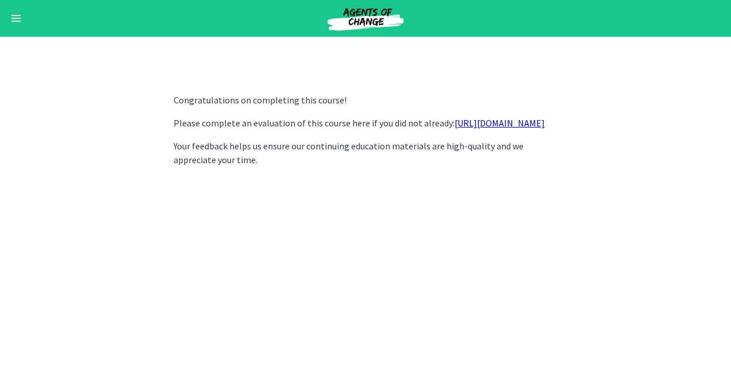
click at [18, 15] on span "Enable menu" at bounding box center [15, 15] width 9 height 1
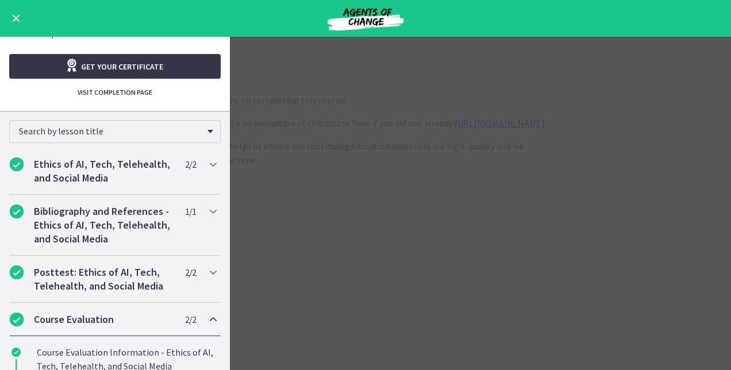
click at [105, 64] on span "Get your certificate" at bounding box center [122, 67] width 82 height 14
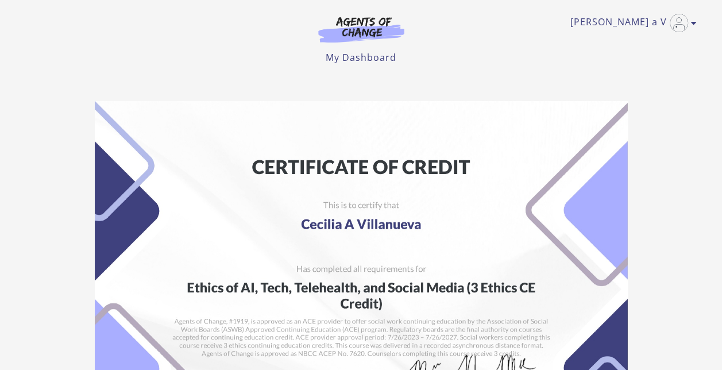
click at [318, 234] on img at bounding box center [361, 289] width 533 height 376
